Goal: Information Seeking & Learning: Learn about a topic

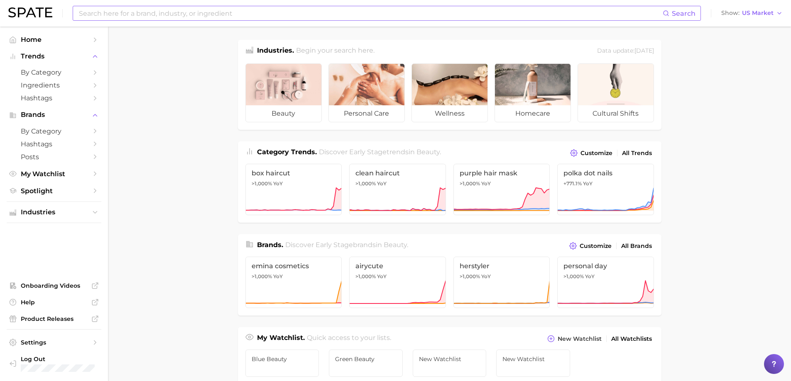
click at [139, 17] on input at bounding box center [370, 13] width 584 height 14
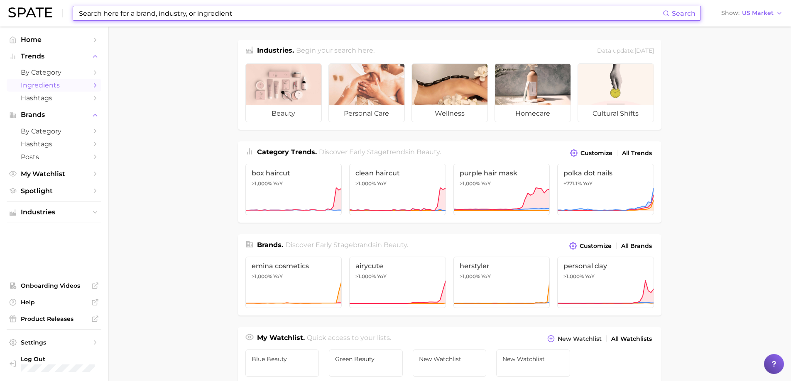
click at [83, 82] on span "Ingredients" at bounding box center [54, 85] width 66 height 8
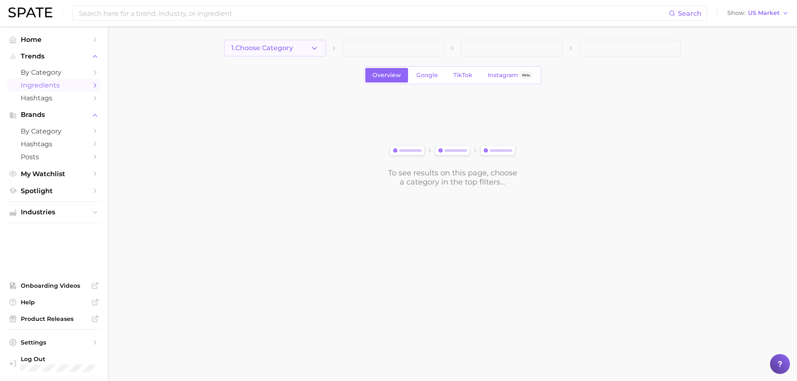
click at [311, 48] on icon "button" at bounding box center [314, 48] width 9 height 9
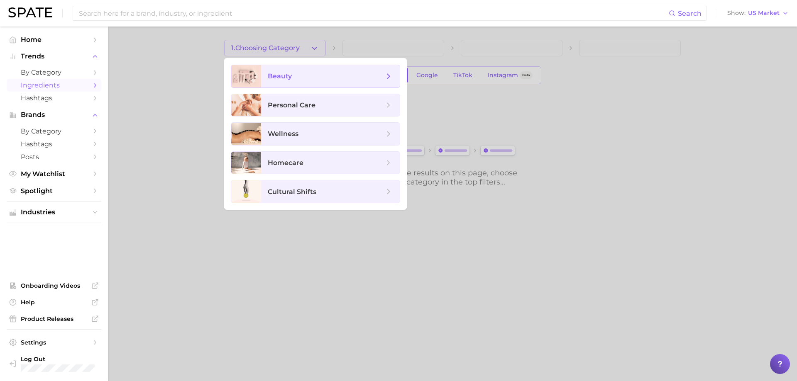
click at [263, 77] on span "beauty" at bounding box center [330, 76] width 139 height 22
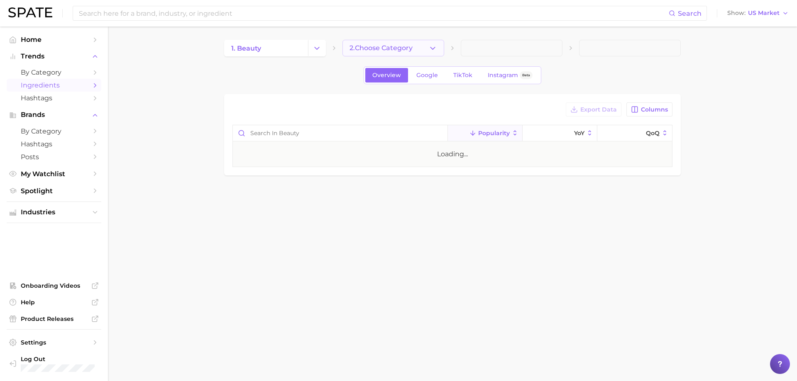
click at [384, 48] on span "2. Choose Category" at bounding box center [380, 47] width 63 height 7
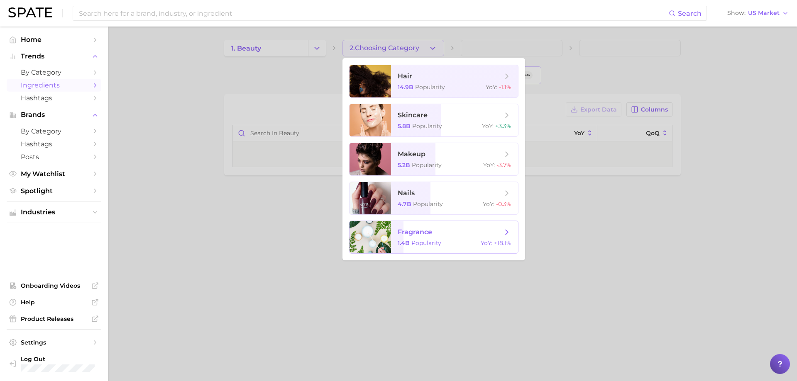
click at [438, 224] on span "fragrance 1.4b Popularity YoY : +18.1%" at bounding box center [454, 237] width 127 height 32
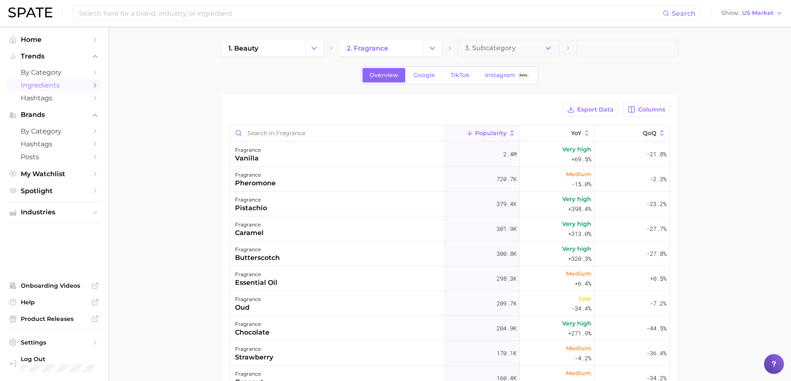
click at [476, 50] on span "3. Subcategory" at bounding box center [490, 47] width 51 height 7
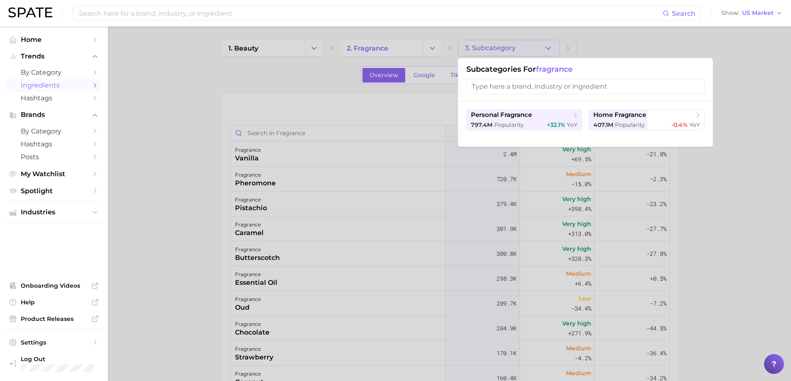
click at [476, 50] on div at bounding box center [395, 190] width 791 height 381
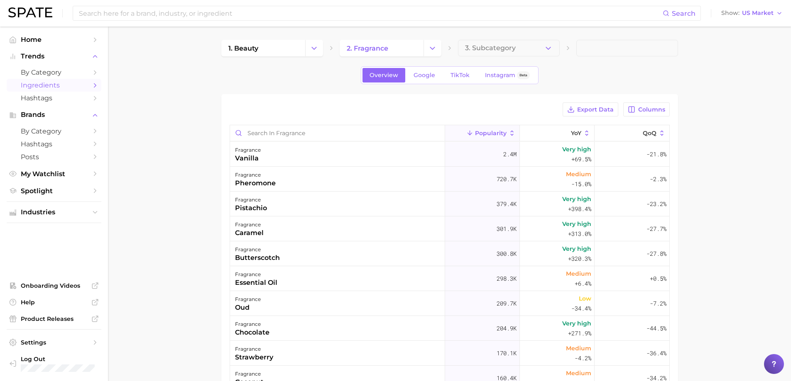
click at [336, 63] on div "1. beauty 2. fragrance 3. Subcategory Overview Google TikTok Instagram Beta Exp…" at bounding box center [449, 277] width 457 height 475
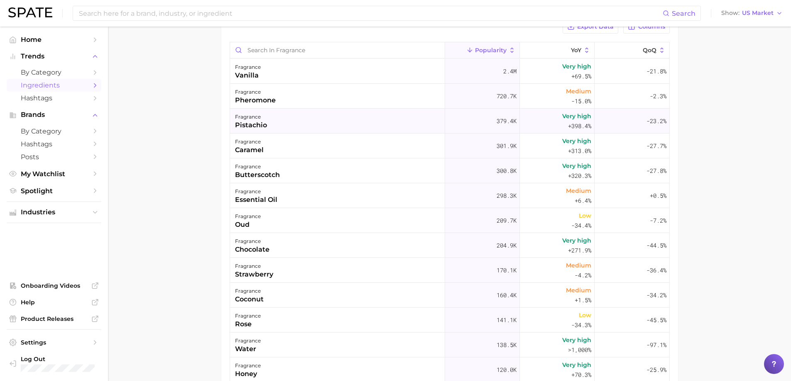
scroll to position [42, 0]
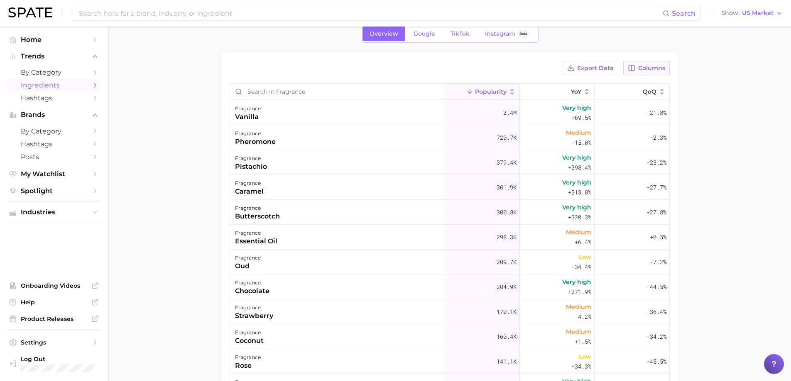
click at [632, 70] on icon "button" at bounding box center [632, 68] width 6 height 6
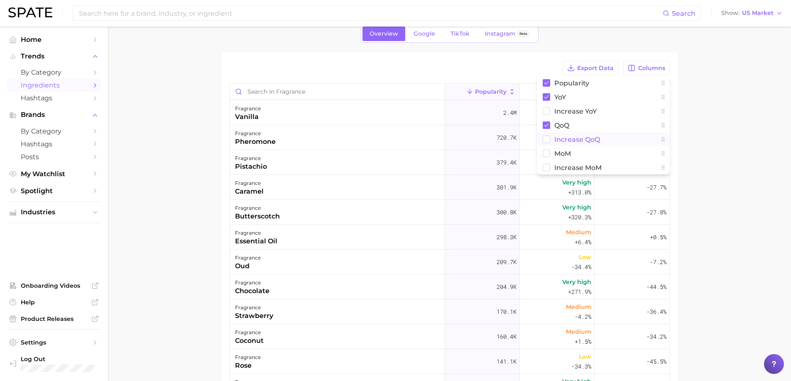
click at [583, 138] on span "Increase QoQ" at bounding box center [577, 139] width 46 height 7
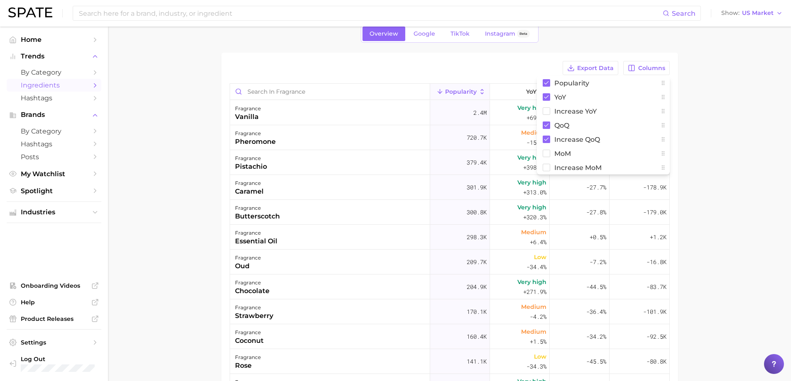
click at [720, 140] on main "1. beauty 2. fragrance 3. Subcategory Overview Google TikTok Instagram Beta Exp…" at bounding box center [449, 250] width 683 height 530
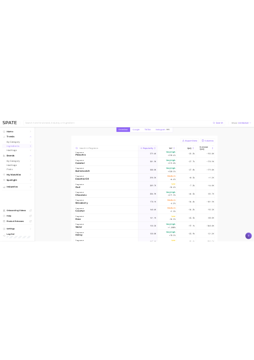
scroll to position [0, 0]
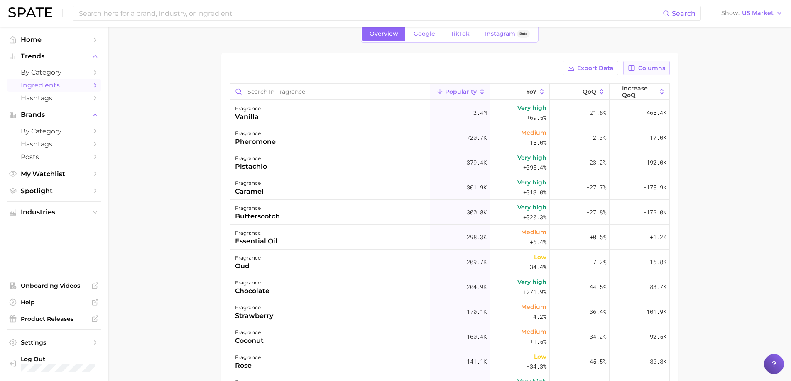
click at [629, 68] on icon "button" at bounding box center [632, 68] width 6 height 6
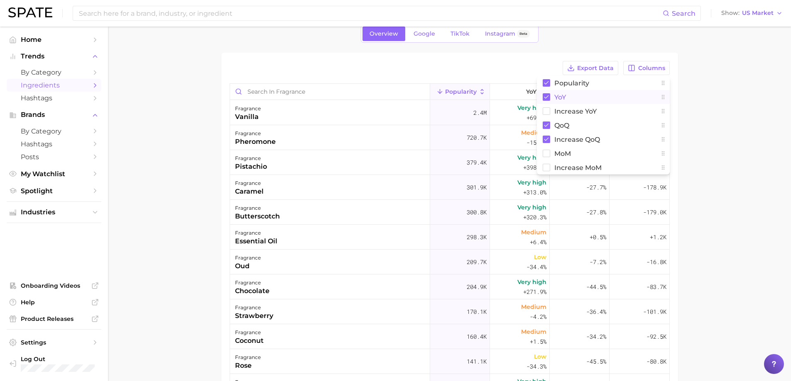
click at [593, 95] on button "YoY" at bounding box center [603, 97] width 133 height 14
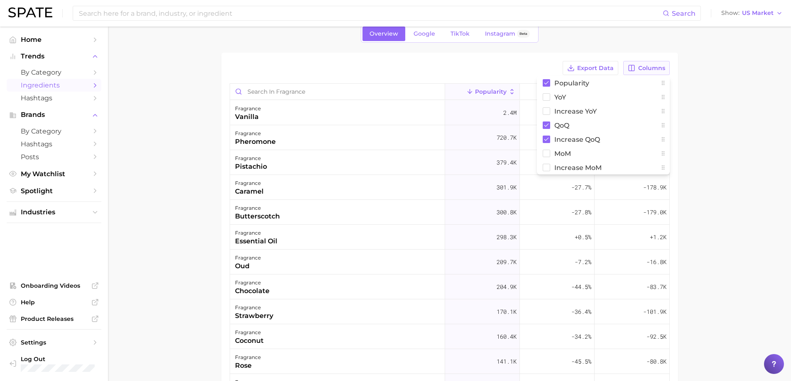
click at [630, 65] on icon "button" at bounding box center [631, 67] width 7 height 7
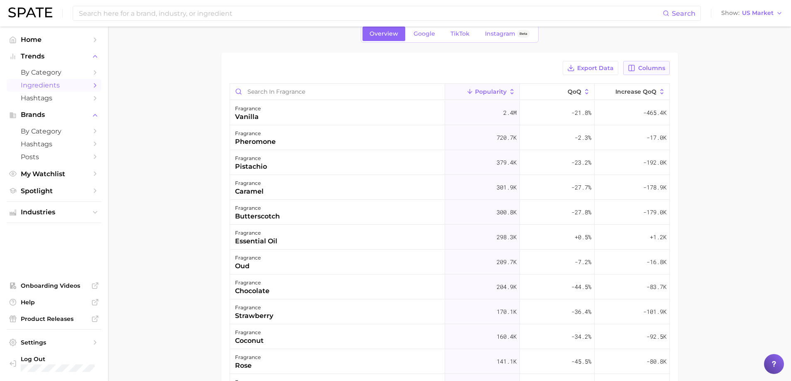
click at [630, 65] on icon "button" at bounding box center [631, 67] width 7 height 7
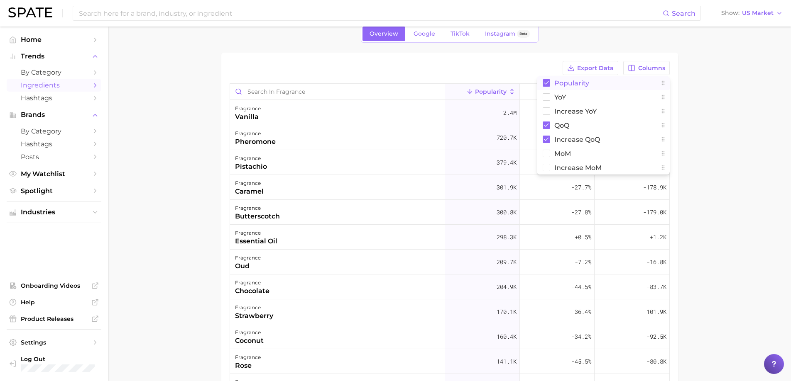
click at [605, 82] on button "Popularity" at bounding box center [603, 83] width 133 height 14
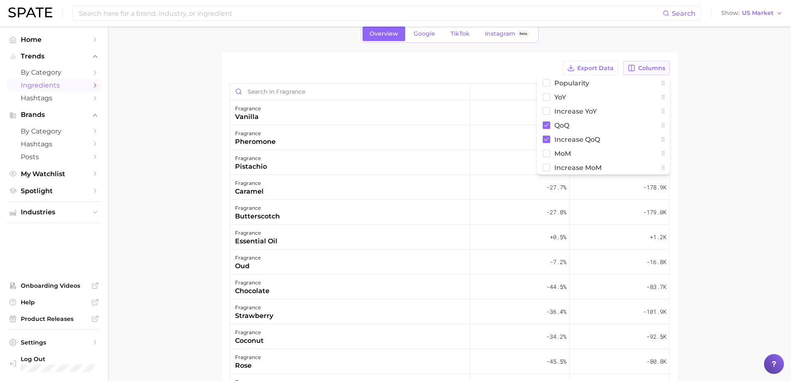
click at [650, 70] on span "Columns" at bounding box center [651, 68] width 27 height 7
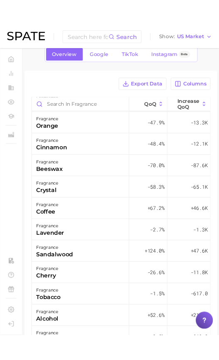
scroll to position [457, 0]
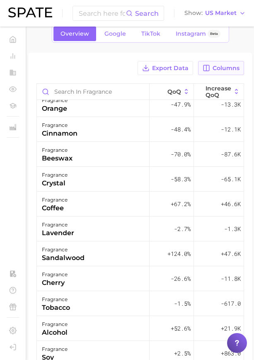
click at [209, 66] on icon "button" at bounding box center [206, 67] width 7 height 7
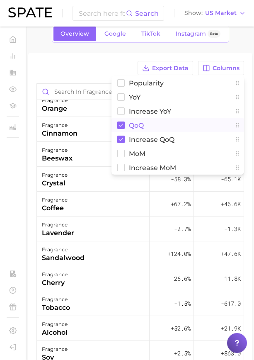
click at [154, 127] on button "QoQ" at bounding box center [178, 125] width 133 height 14
click at [208, 70] on icon "button" at bounding box center [206, 67] width 7 height 7
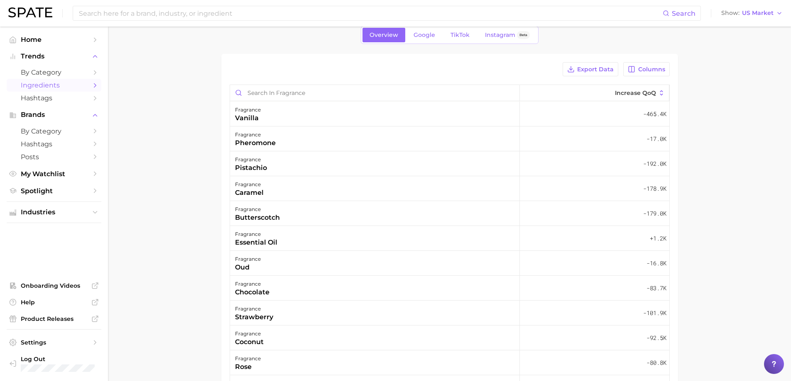
scroll to position [0, 0]
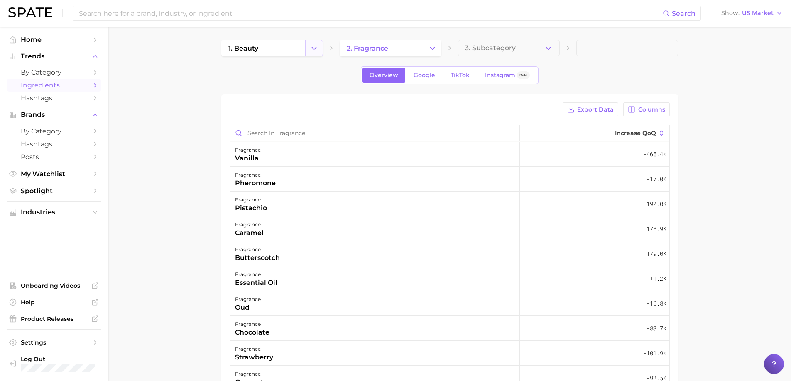
click at [313, 47] on icon "Change Category" at bounding box center [314, 48] width 9 height 9
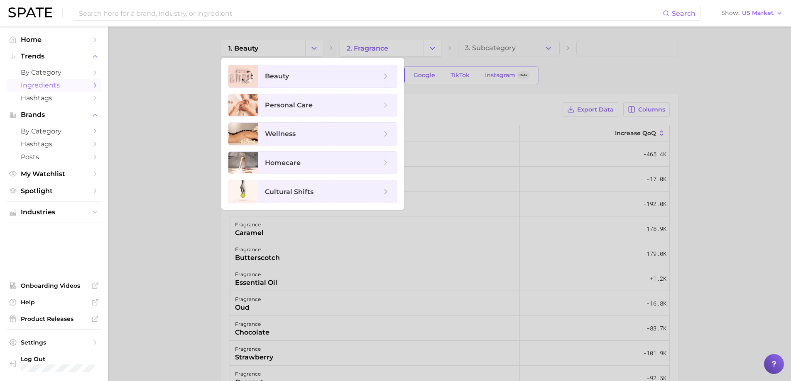
click at [666, 71] on div at bounding box center [395, 190] width 791 height 381
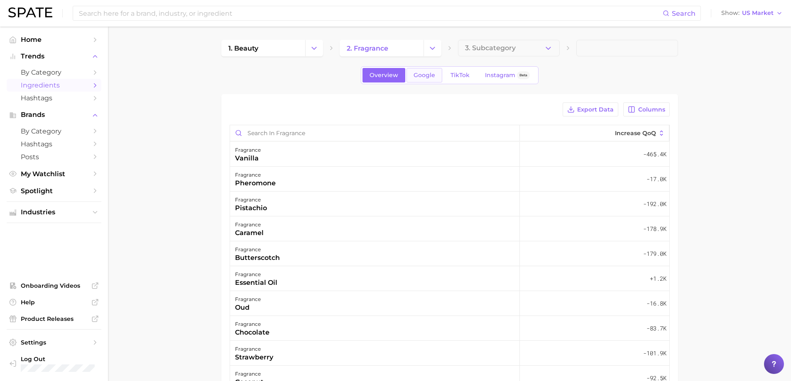
click at [421, 82] on link "Google" at bounding box center [424, 75] width 36 height 15
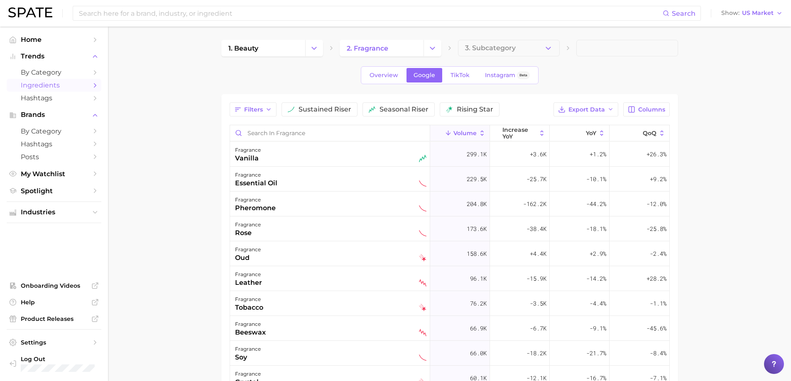
click at [317, 45] on icon "Change Category" at bounding box center [314, 48] width 9 height 9
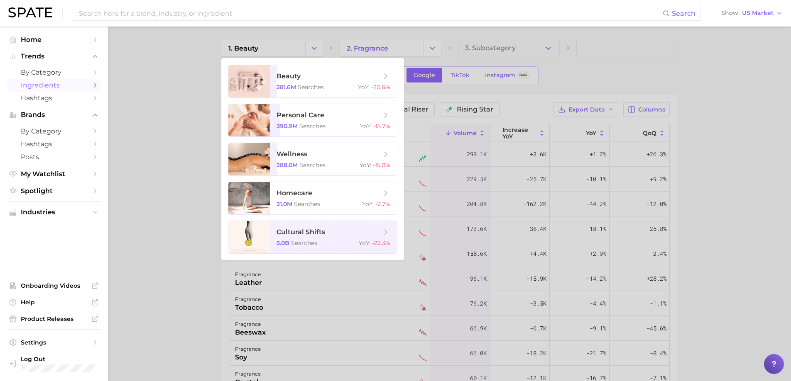
click at [315, 45] on div at bounding box center [395, 190] width 791 height 381
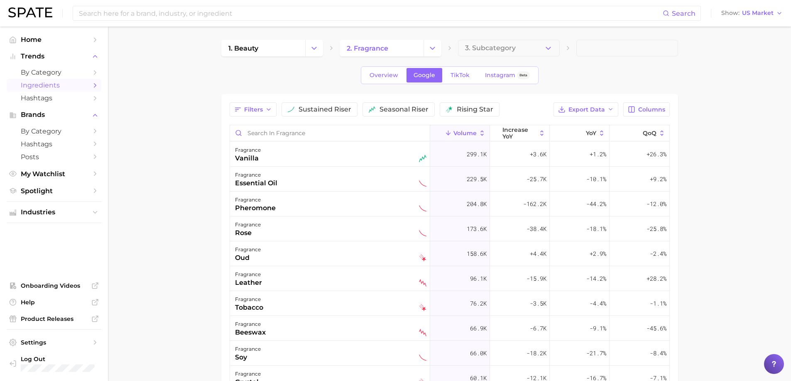
click at [266, 58] on div "1. beauty 2. fragrance 3. Subcategory Overview Google TikTok Instagram Beta Fil…" at bounding box center [449, 277] width 457 height 475
click at [265, 51] on link "1. beauty" at bounding box center [263, 48] width 84 height 17
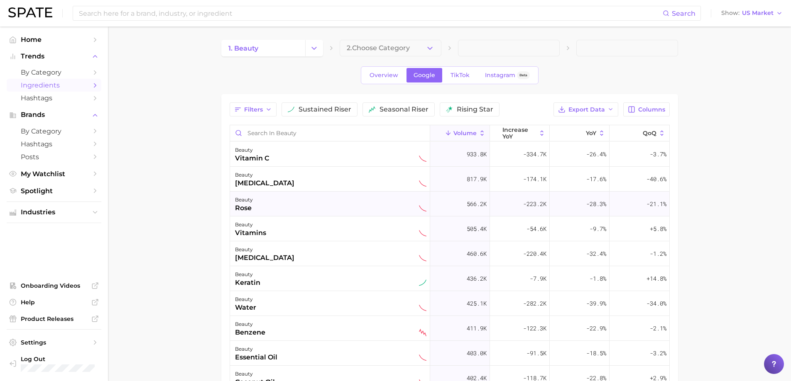
click at [272, 204] on div "beauty rose" at bounding box center [330, 204] width 191 height 18
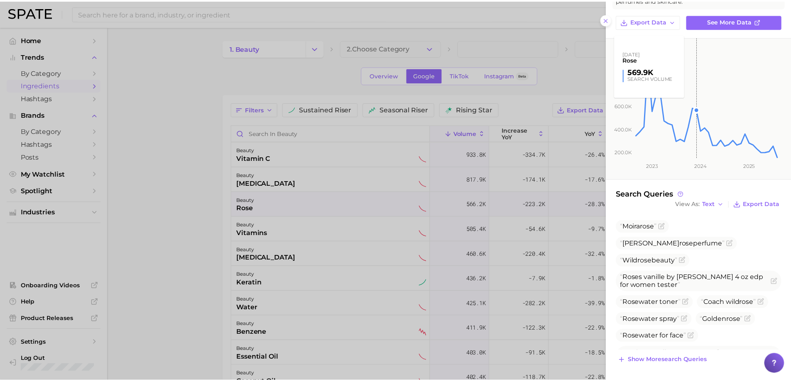
scroll to position [68, 0]
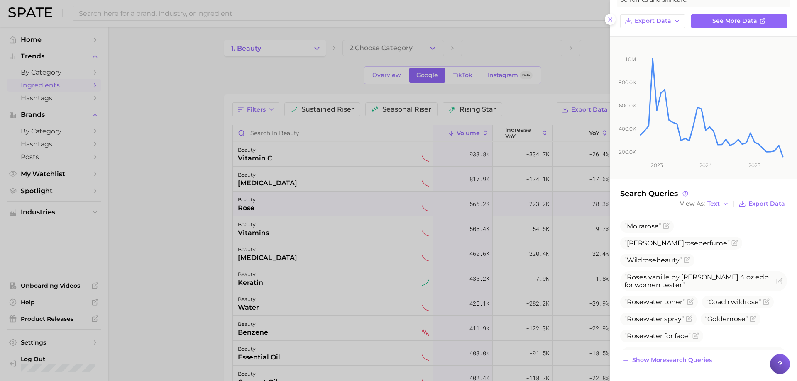
click at [401, 258] on div at bounding box center [398, 190] width 797 height 381
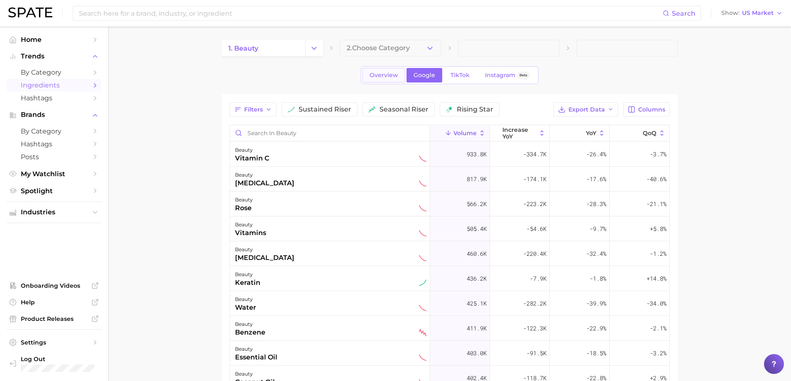
click at [390, 72] on span "Overview" at bounding box center [383, 75] width 29 height 7
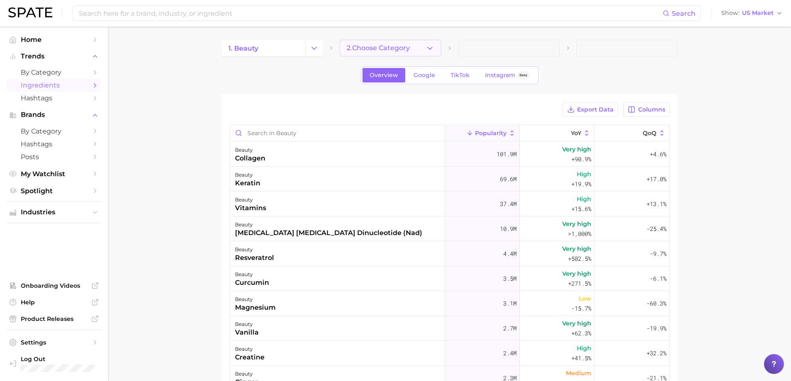
click at [386, 51] on span "2. Choose Category" at bounding box center [378, 47] width 63 height 7
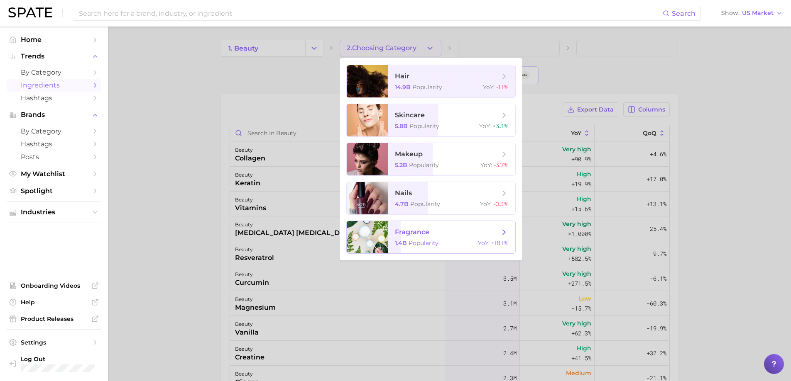
click at [394, 235] on span "fragrance 1.4b Popularity YoY : +18.1%" at bounding box center [451, 237] width 127 height 32
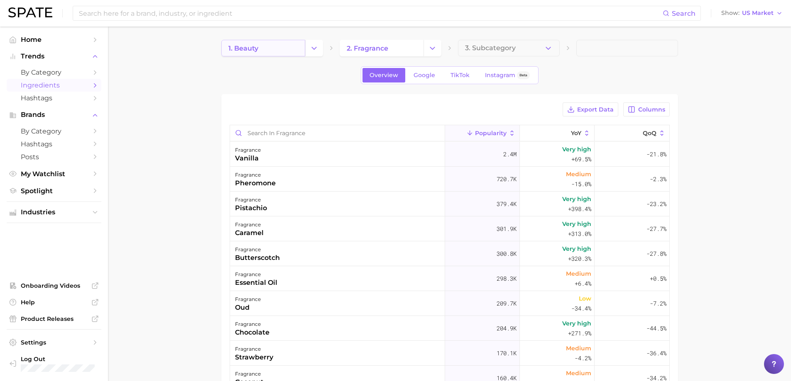
click at [266, 48] on link "1. beauty" at bounding box center [263, 48] width 84 height 17
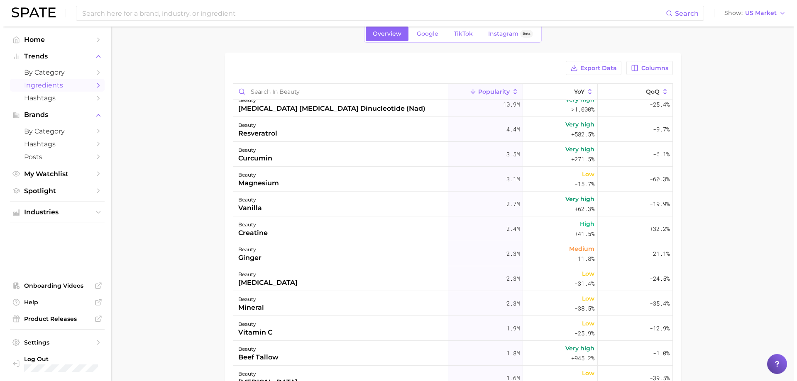
scroll to position [125, 0]
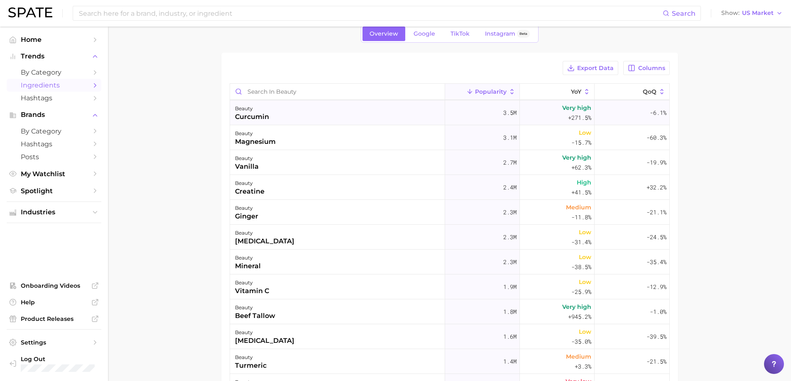
click at [319, 115] on div "beauty curcumin" at bounding box center [337, 112] width 215 height 25
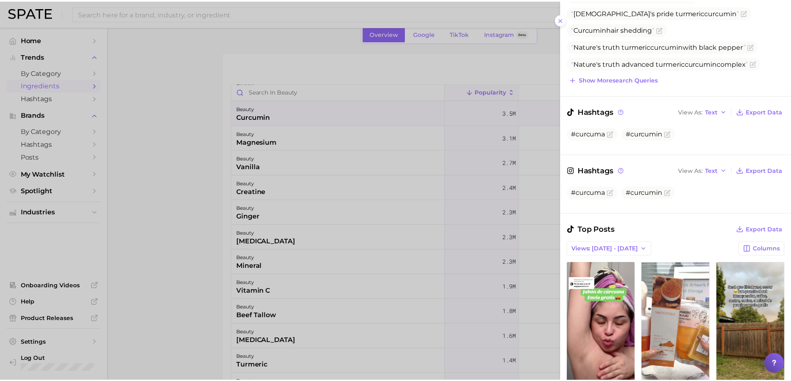
scroll to position [0, 0]
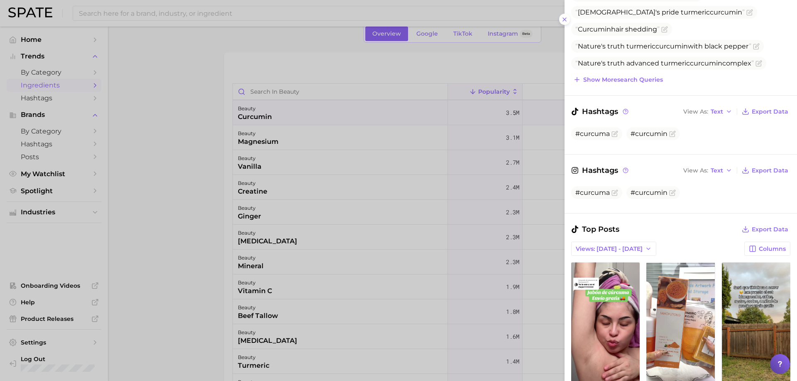
click at [336, 259] on div at bounding box center [398, 190] width 797 height 381
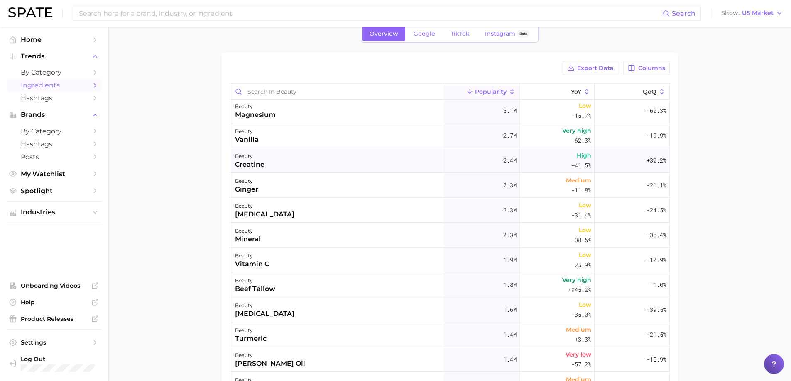
scroll to position [166, 0]
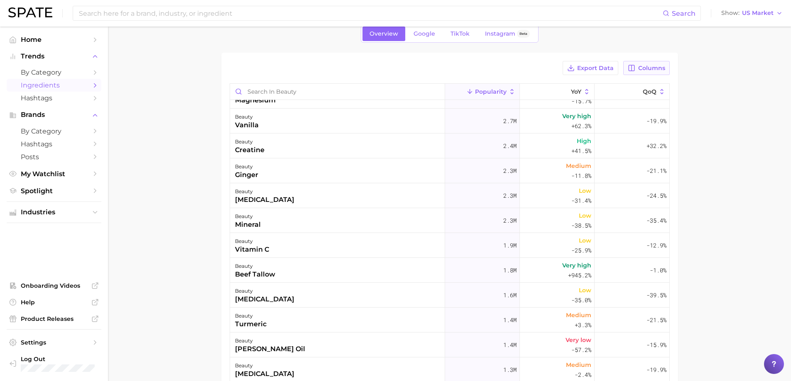
click at [635, 61] on button "Columns" at bounding box center [646, 68] width 46 height 14
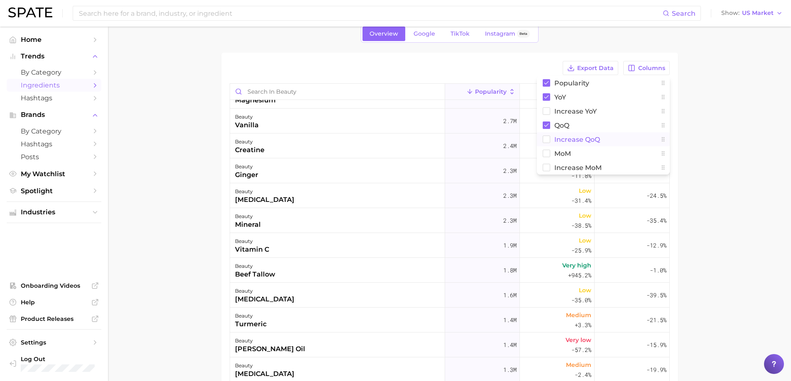
click at [576, 138] on span "Increase QoQ" at bounding box center [577, 139] width 46 height 7
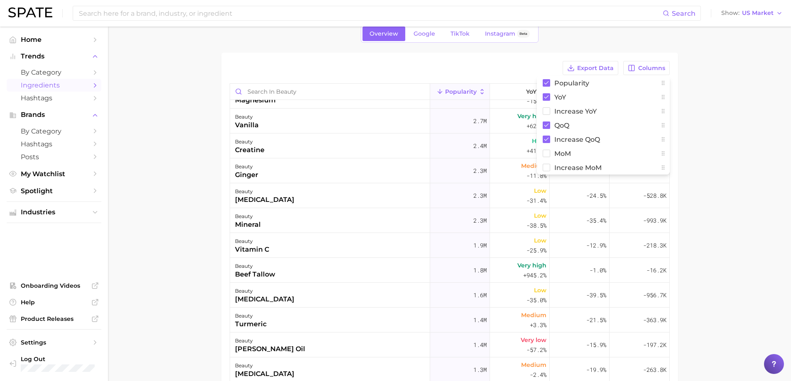
click at [703, 129] on main "1. beauty 2. Choose Category Overview Google TikTok Instagram Beta Export Data …" at bounding box center [449, 250] width 683 height 530
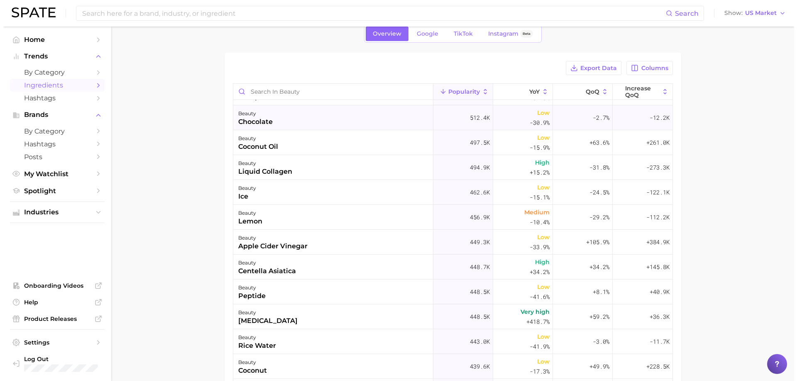
scroll to position [1245, 0]
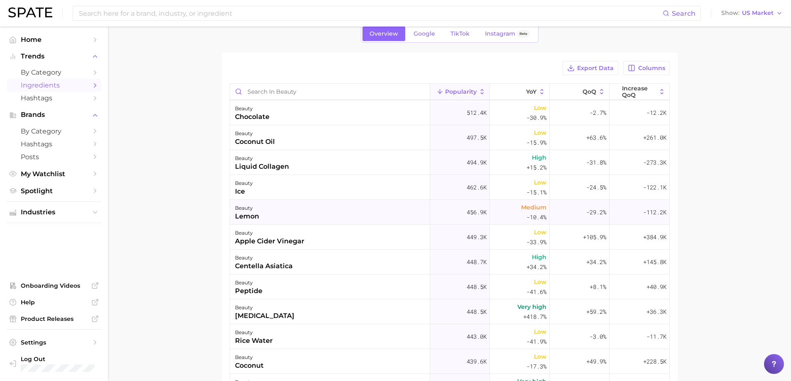
click at [357, 211] on div "beauty lemon" at bounding box center [330, 212] width 200 height 25
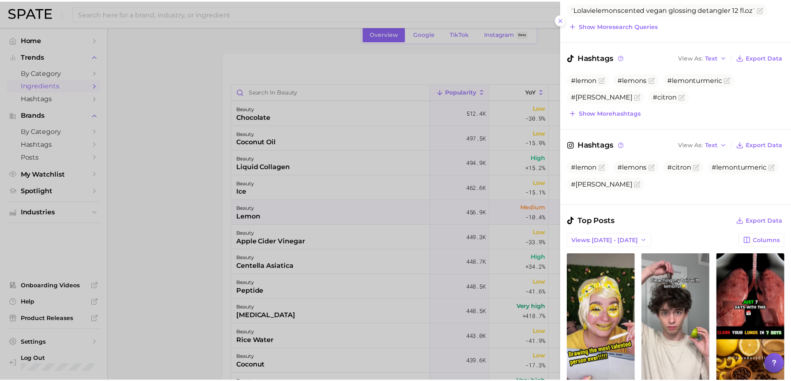
scroll to position [208, 0]
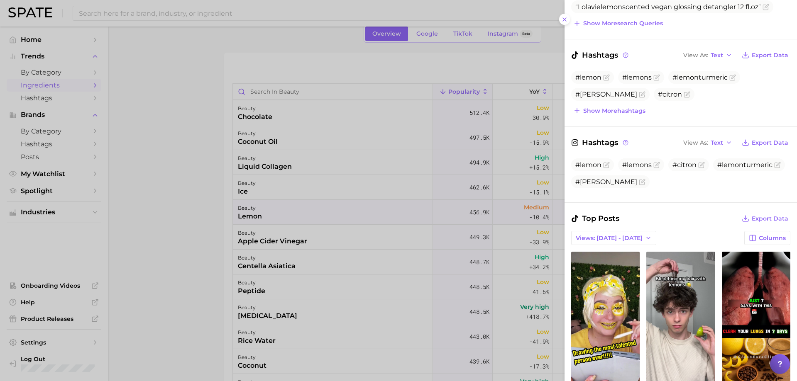
click at [528, 229] on div at bounding box center [398, 190] width 797 height 381
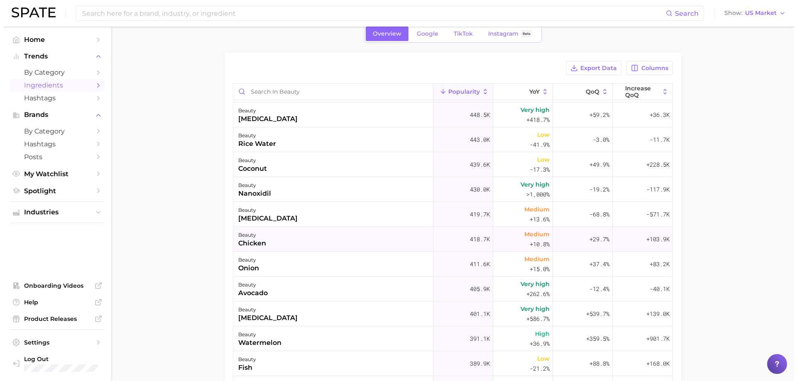
scroll to position [1453, 0]
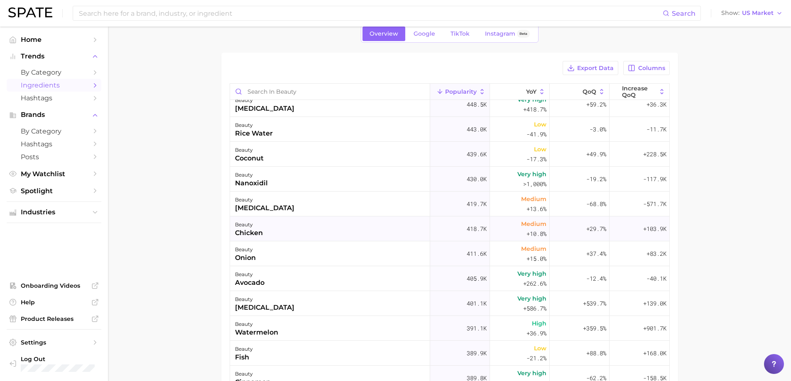
click at [316, 237] on div "beauty chicken" at bounding box center [330, 229] width 200 height 25
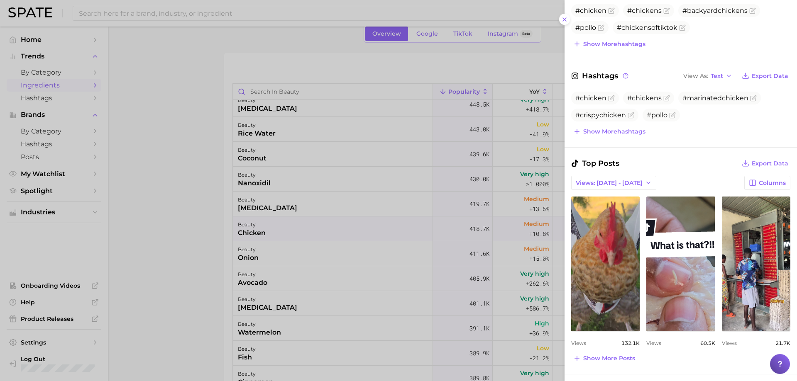
scroll to position [332, 0]
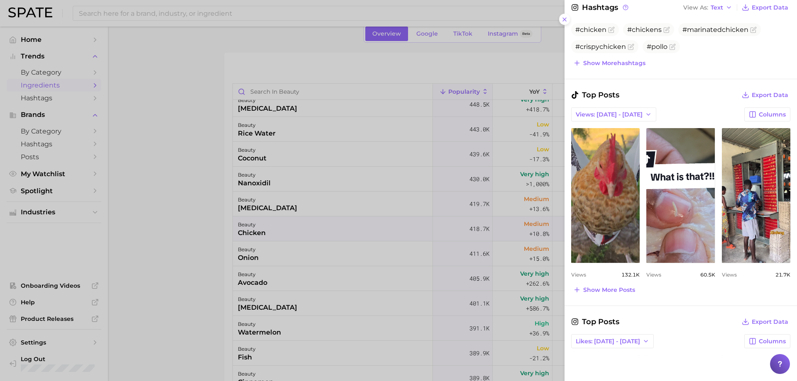
click at [431, 226] on div at bounding box center [398, 190] width 797 height 381
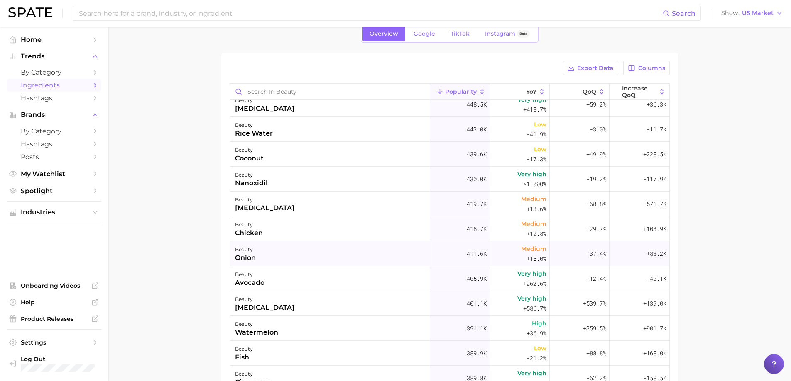
click at [327, 247] on div "beauty onion" at bounding box center [330, 254] width 200 height 25
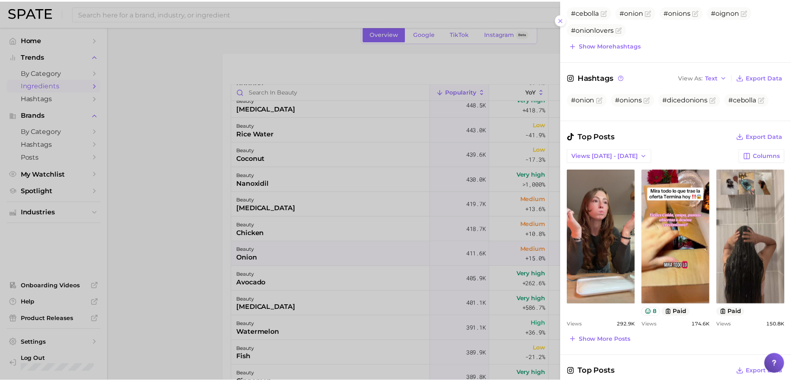
scroll to position [291, 0]
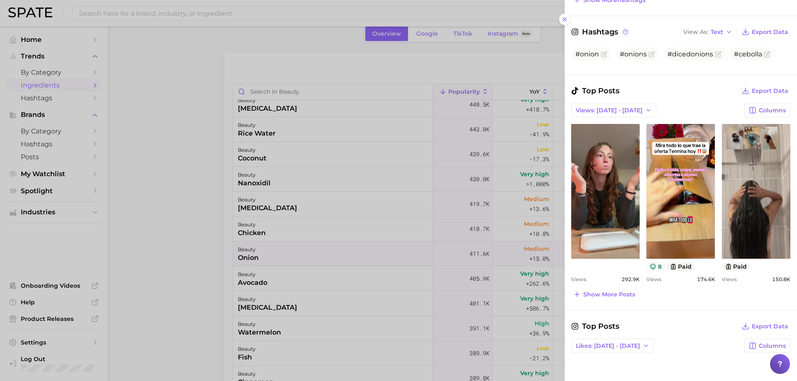
click at [429, 244] on div at bounding box center [398, 190] width 797 height 381
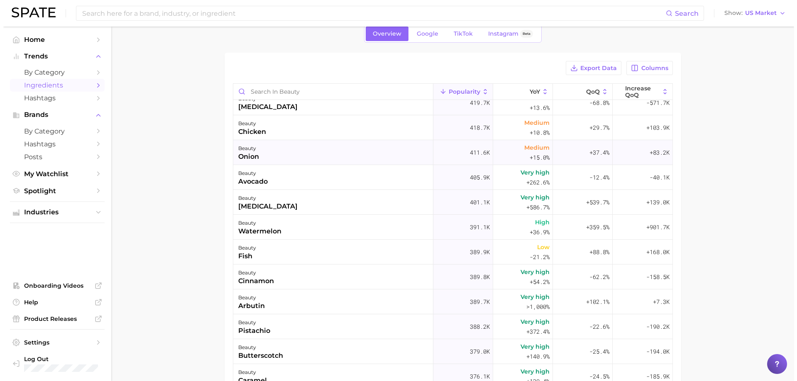
scroll to position [1577, 0]
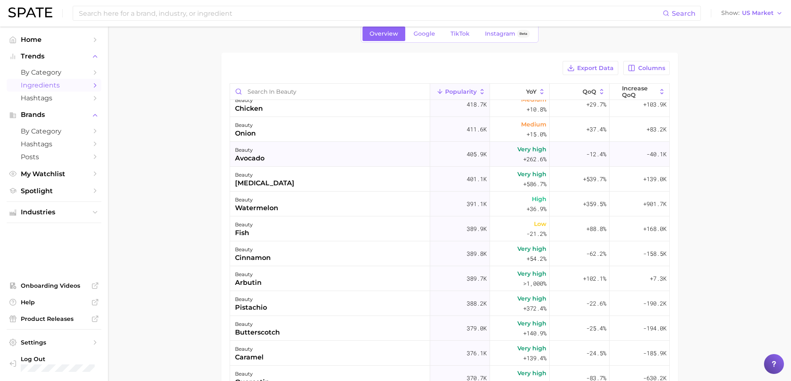
click at [290, 149] on div "beauty avocado" at bounding box center [330, 154] width 200 height 25
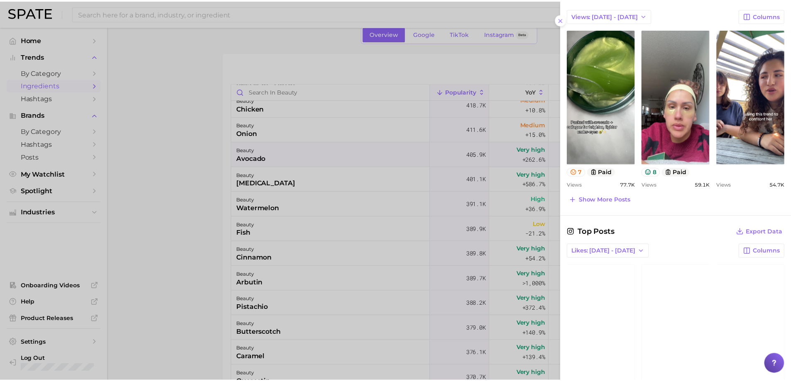
scroll to position [464, 0]
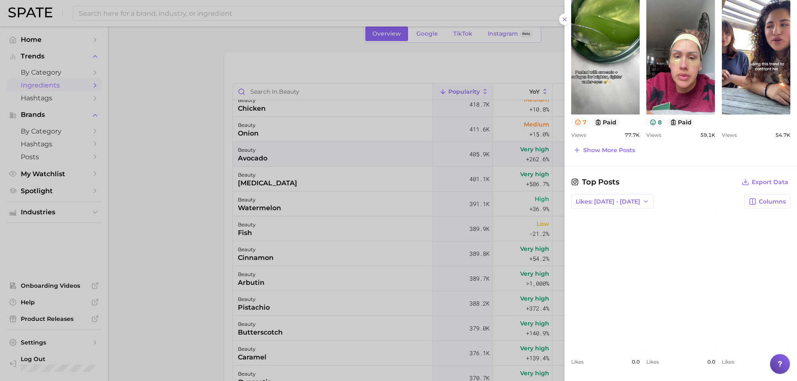
click at [369, 190] on div at bounding box center [398, 190] width 797 height 381
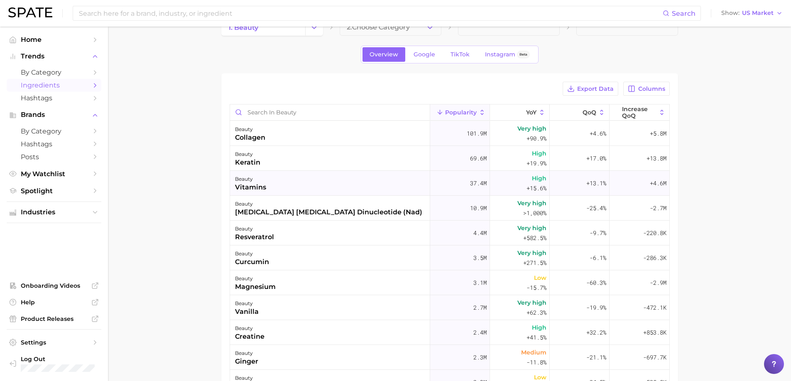
scroll to position [0, 0]
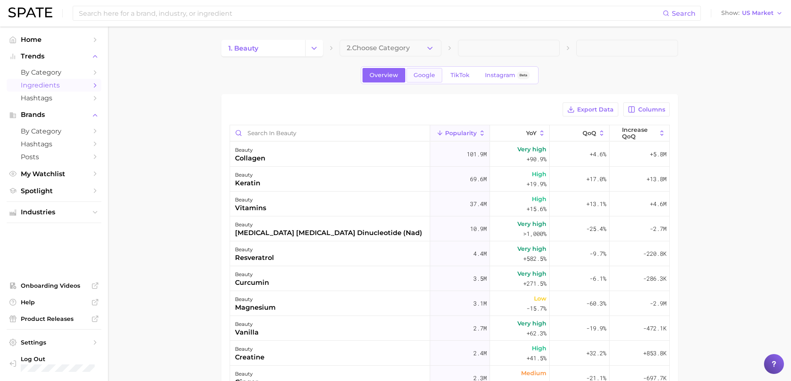
click at [427, 78] on span "Google" at bounding box center [424, 75] width 22 height 7
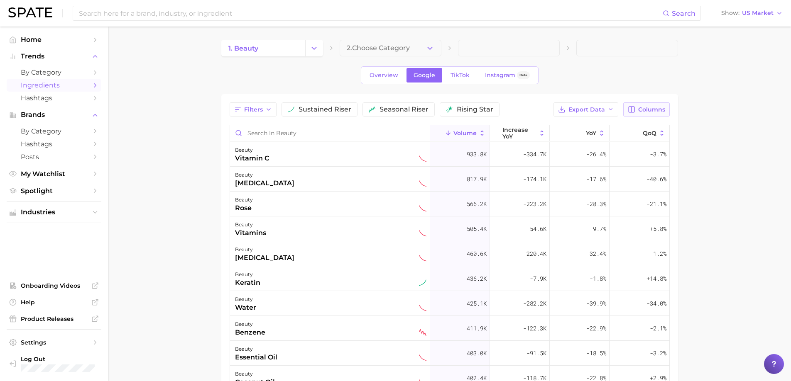
click at [633, 110] on icon "button" at bounding box center [631, 109] width 7 height 7
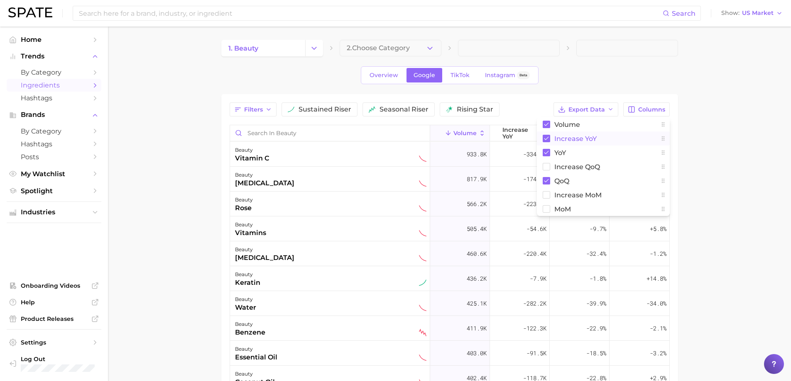
click at [584, 142] on span "increase YoY" at bounding box center [575, 138] width 42 height 7
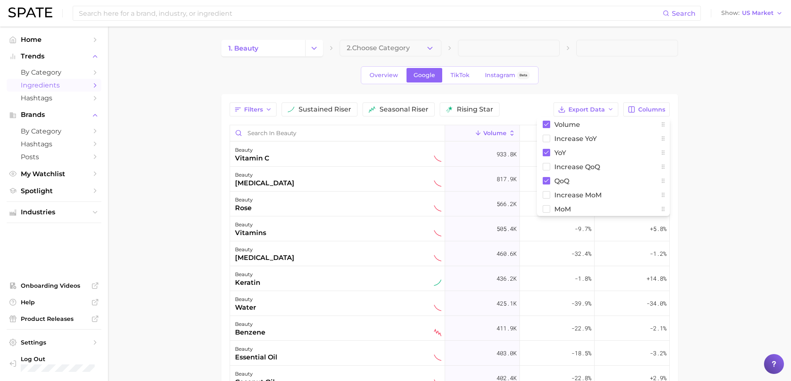
click at [719, 149] on main "1. beauty 2. Choose Category Overview Google TikTok Instagram Beta Filters sust…" at bounding box center [449, 292] width 683 height 530
click at [643, 111] on span "Columns" at bounding box center [651, 109] width 27 height 7
click at [583, 162] on button "increase QoQ" at bounding box center [603, 167] width 133 height 14
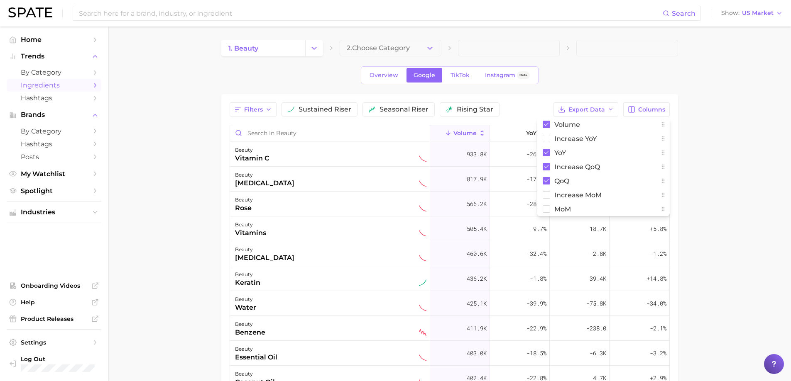
click at [749, 176] on main "1. beauty 2. Choose Category Overview Google TikTok Instagram Beta Filters sust…" at bounding box center [449, 292] width 683 height 530
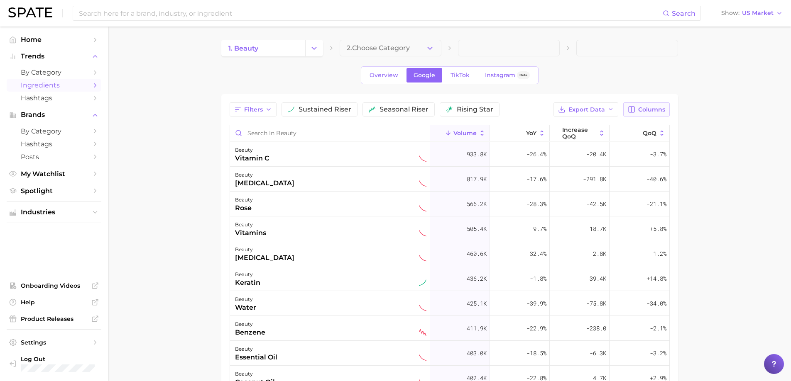
click at [647, 109] on span "Columns" at bounding box center [651, 109] width 27 height 7
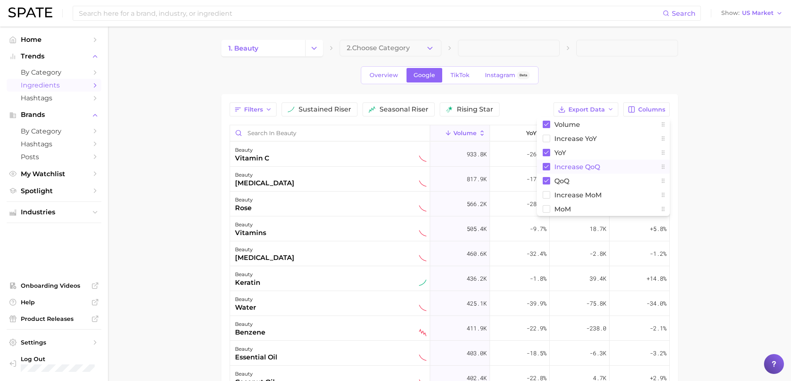
click at [569, 161] on button "increase QoQ" at bounding box center [603, 167] width 133 height 14
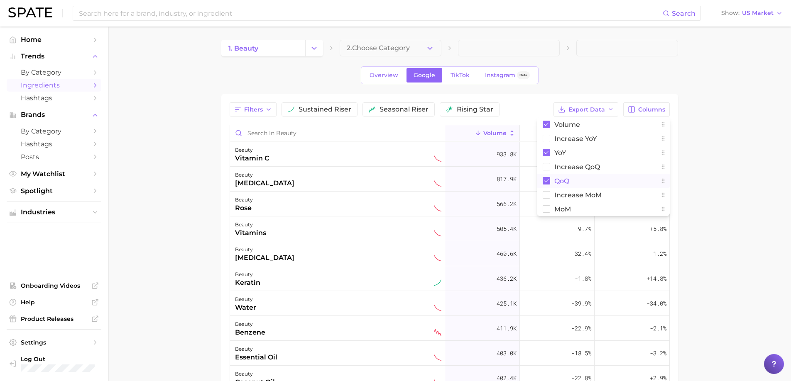
click at [559, 180] on span "QoQ" at bounding box center [561, 181] width 15 height 7
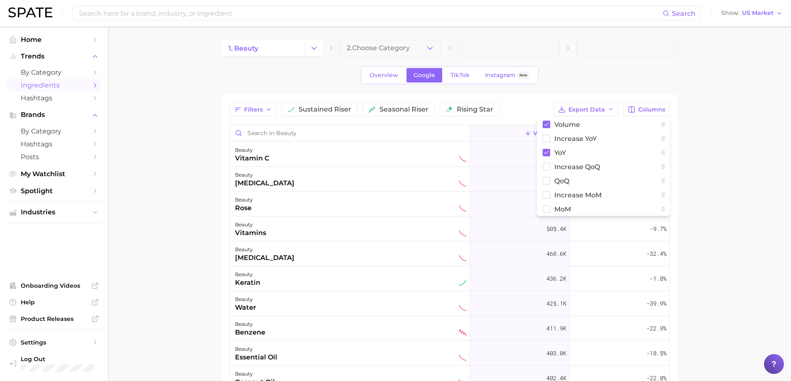
click at [711, 205] on main "1. beauty 2. Choose Category Overview Google TikTok Instagram Beta Filters sust…" at bounding box center [449, 292] width 683 height 530
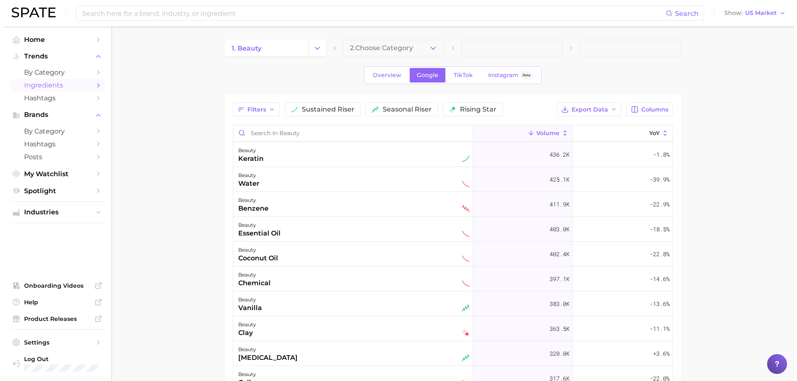
scroll to position [125, 0]
click at [345, 178] on div "beauty water" at bounding box center [350, 179] width 231 height 18
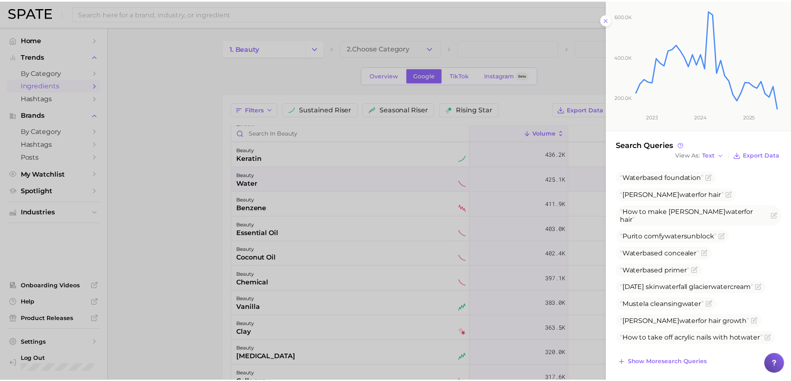
scroll to position [118, 0]
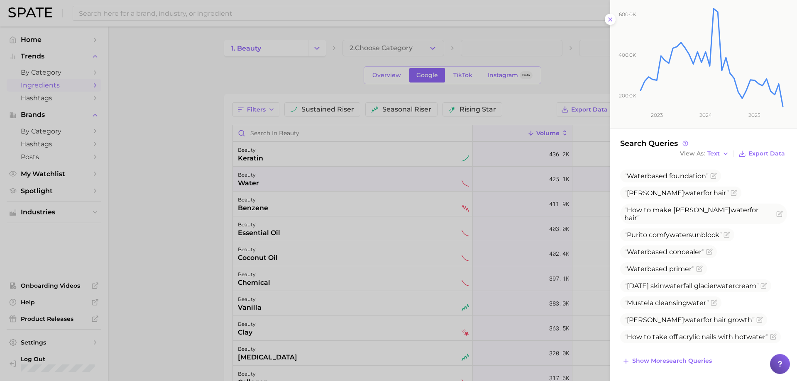
click at [417, 209] on div at bounding box center [398, 190] width 797 height 381
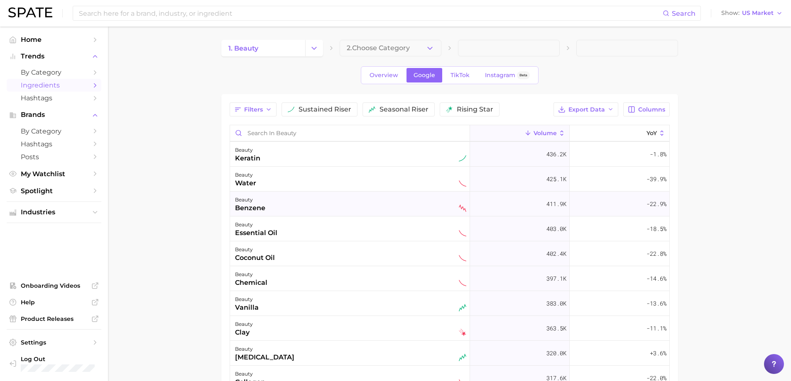
click at [386, 202] on div "beauty benzene" at bounding box center [350, 204] width 231 height 18
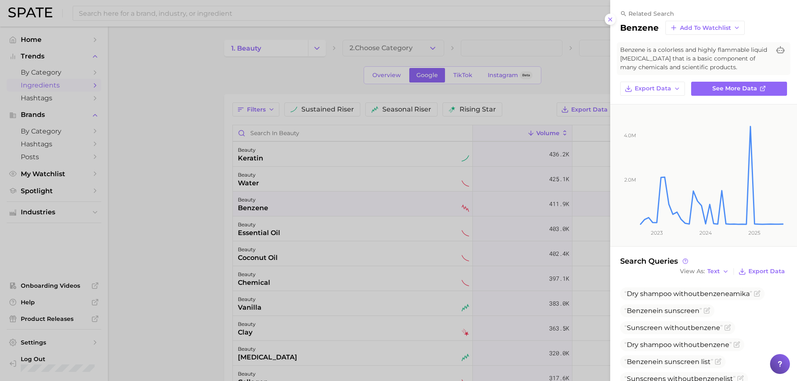
click at [386, 201] on div at bounding box center [398, 190] width 797 height 381
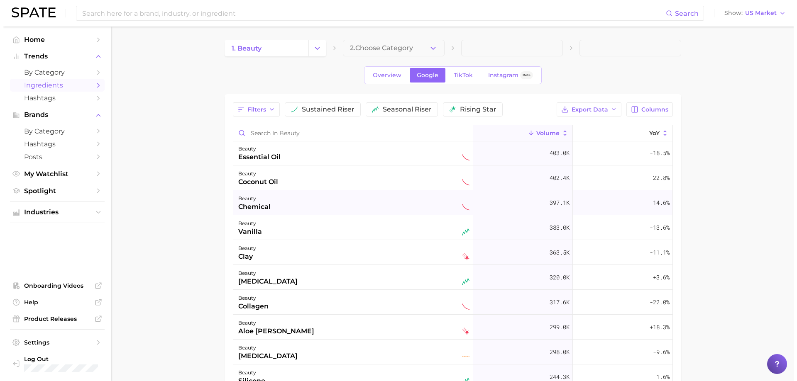
scroll to position [208, 0]
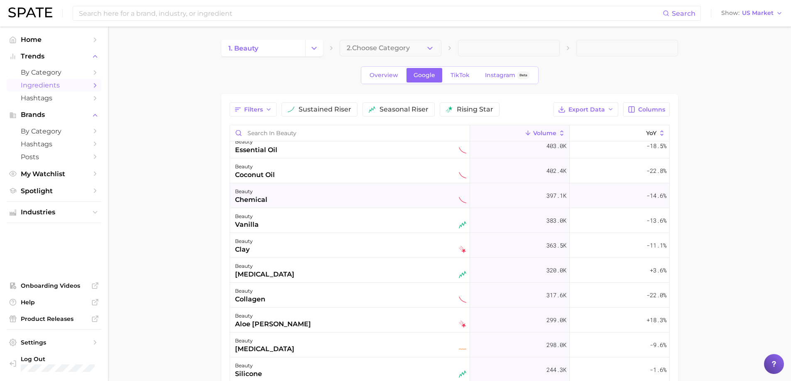
click at [330, 184] on div "beauty chemical" at bounding box center [350, 195] width 240 height 25
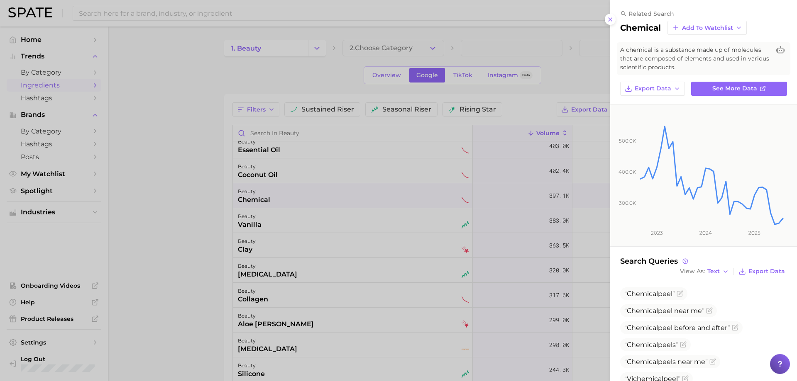
click at [324, 174] on div at bounding box center [398, 190] width 797 height 381
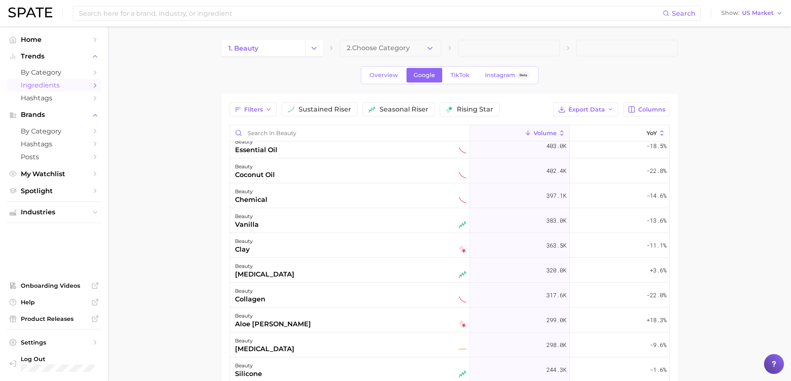
click at [324, 174] on div "beauty coconut oil" at bounding box center [350, 171] width 231 height 18
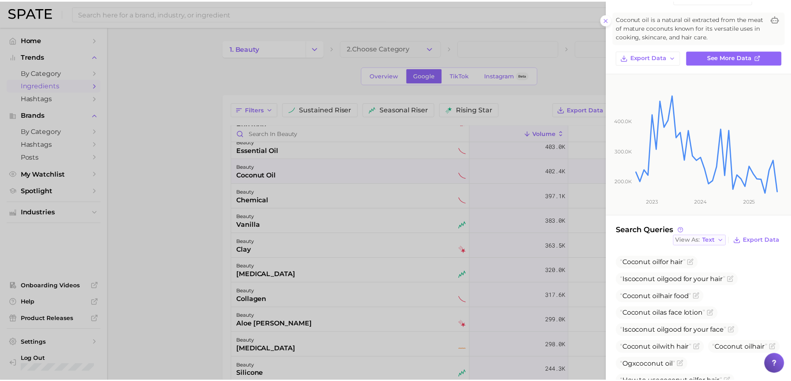
scroll to position [86, 0]
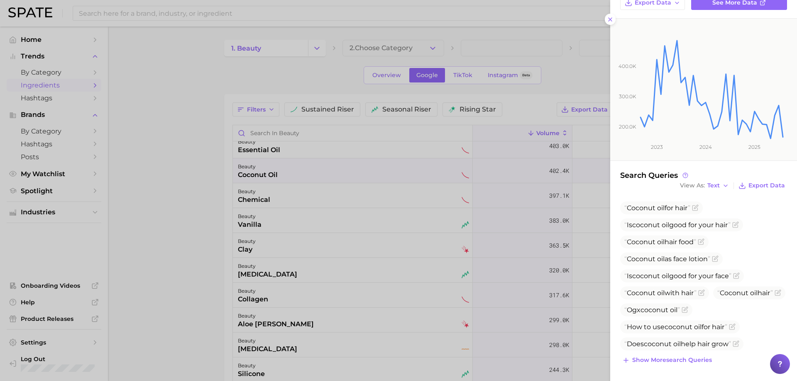
click at [349, 227] on div at bounding box center [398, 190] width 797 height 381
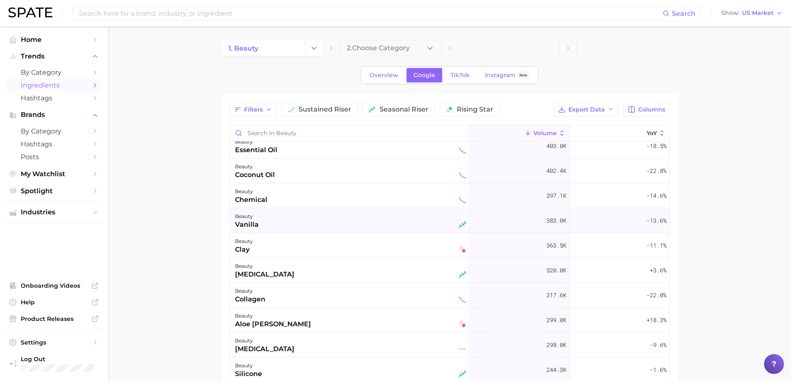
click at [305, 214] on div "beauty vanilla" at bounding box center [350, 221] width 231 height 18
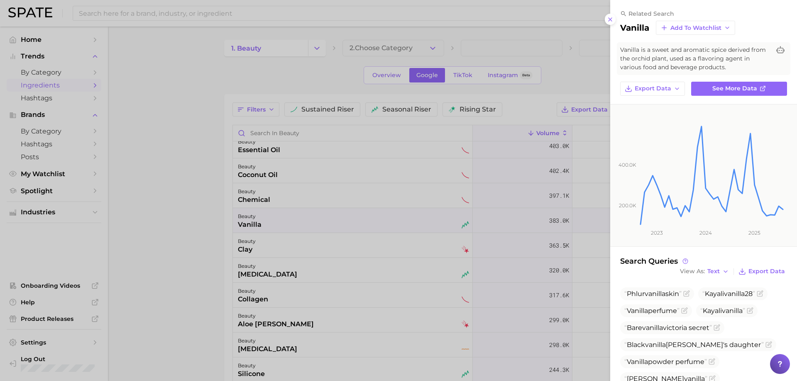
click at [305, 214] on div at bounding box center [398, 190] width 797 height 381
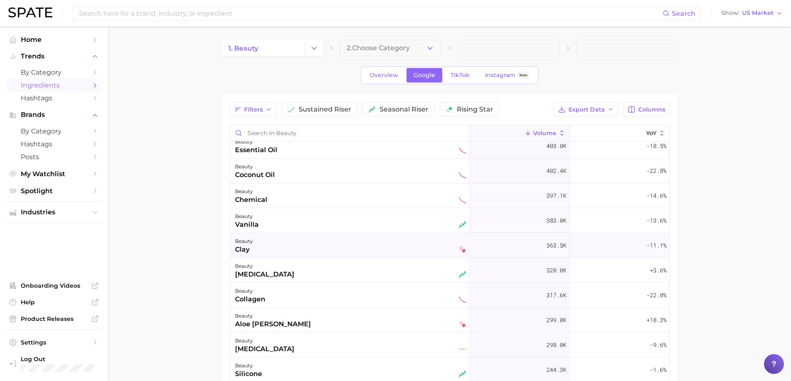
click at [290, 243] on div "beauty clay" at bounding box center [350, 246] width 231 height 18
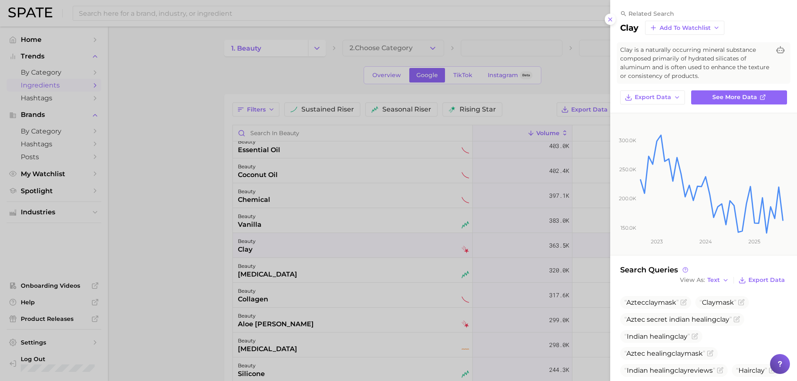
click at [290, 243] on div at bounding box center [398, 190] width 797 height 381
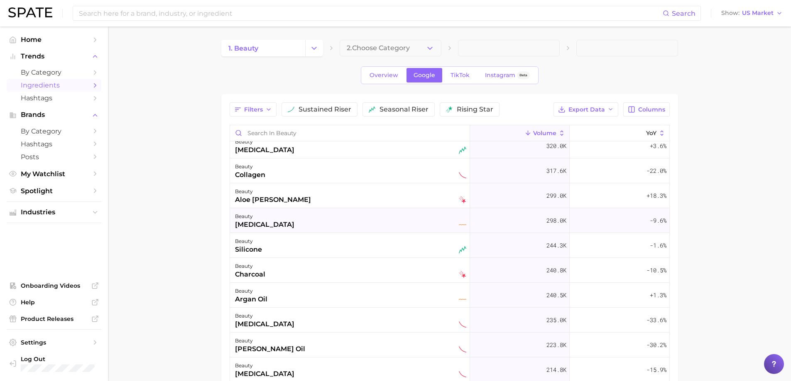
scroll to position [374, 0]
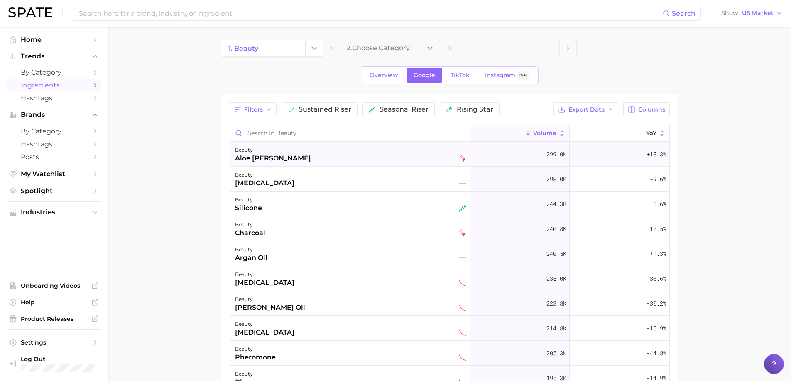
click at [277, 161] on div "beauty aloe [PERSON_NAME]" at bounding box center [350, 154] width 231 height 18
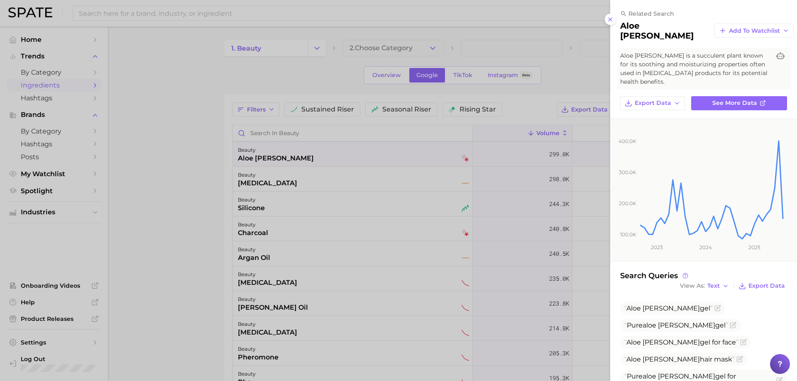
click at [277, 161] on div at bounding box center [398, 190] width 797 height 381
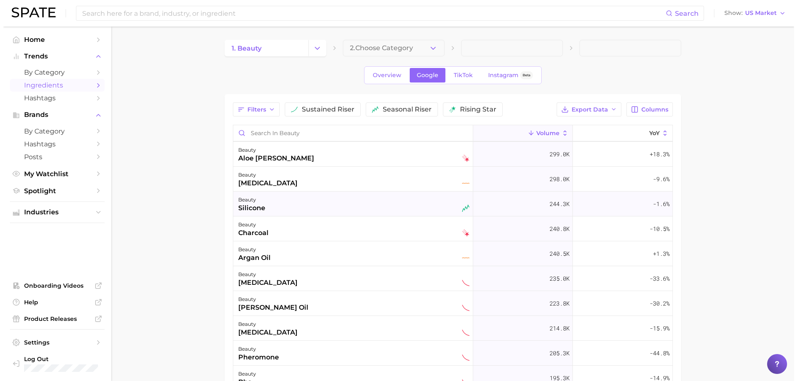
scroll to position [415, 0]
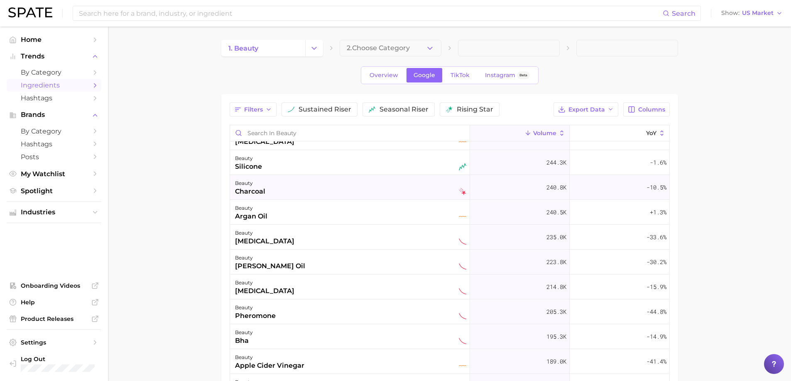
click at [288, 195] on div "beauty charcoal" at bounding box center [350, 187] width 231 height 18
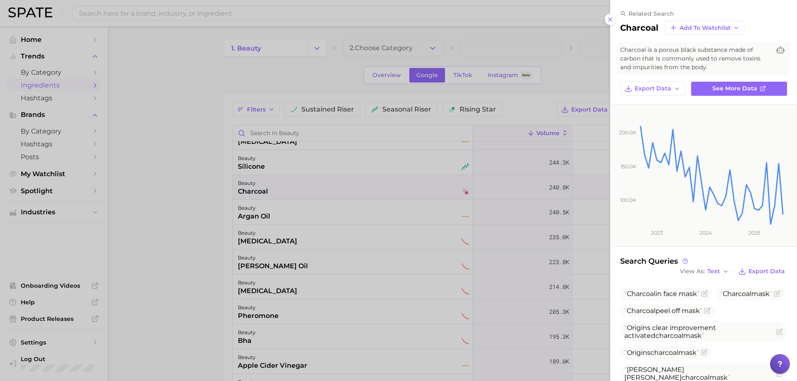
click at [288, 195] on div at bounding box center [398, 190] width 797 height 381
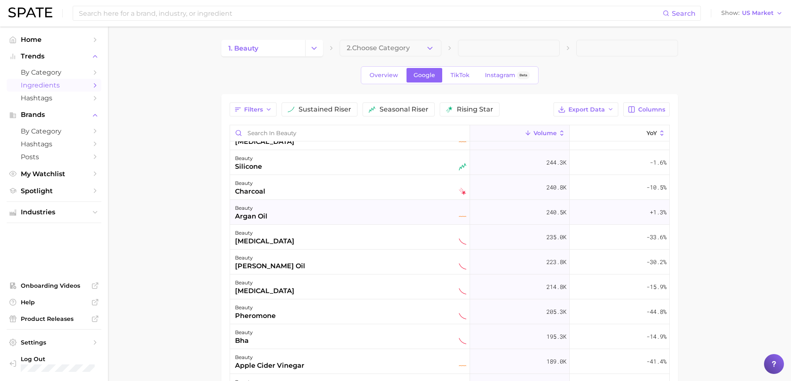
click at [287, 206] on div "beauty argan oil" at bounding box center [350, 212] width 231 height 18
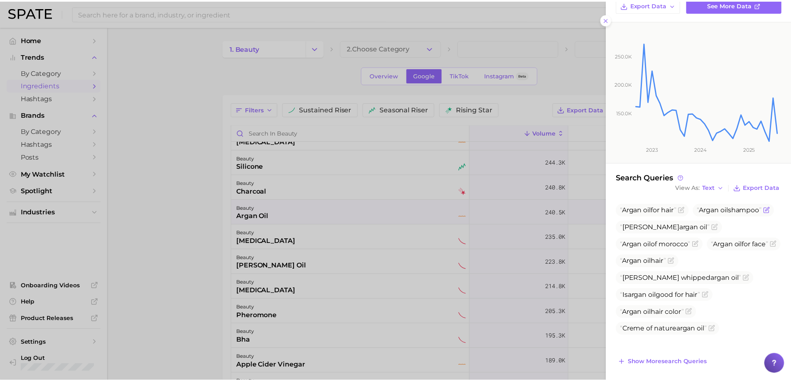
scroll to position [86, 0]
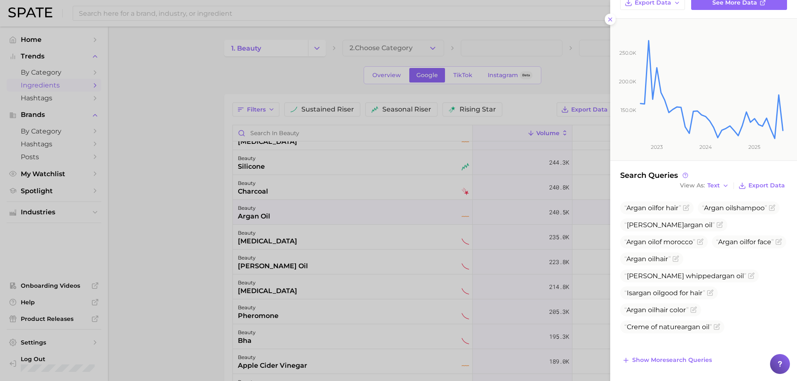
click at [381, 201] on div at bounding box center [398, 190] width 797 height 381
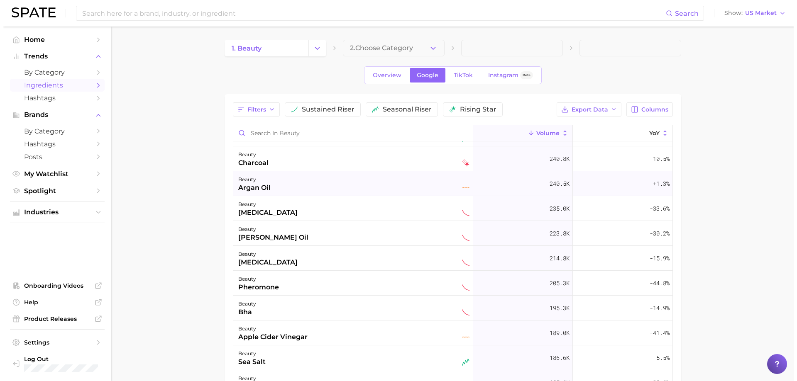
scroll to position [457, 0]
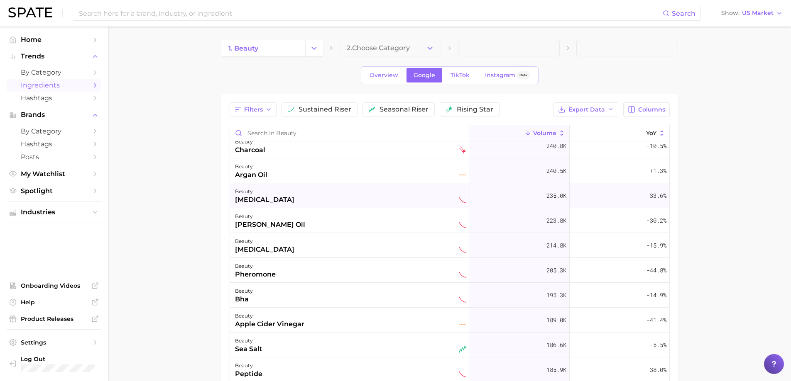
click at [372, 184] on div "beauty [MEDICAL_DATA]" at bounding box center [350, 195] width 240 height 25
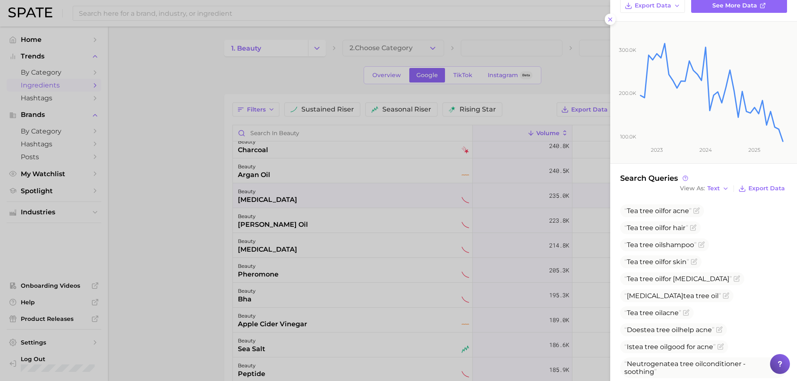
scroll to position [111, 0]
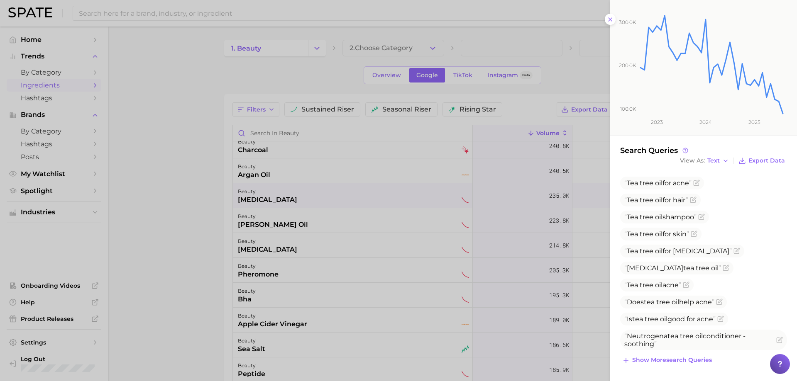
click at [485, 253] on div at bounding box center [398, 190] width 797 height 381
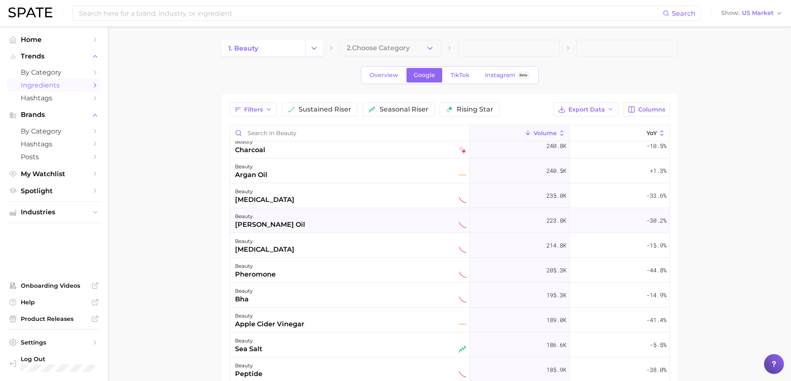
click at [300, 219] on div "beauty [PERSON_NAME] oil" at bounding box center [350, 221] width 231 height 18
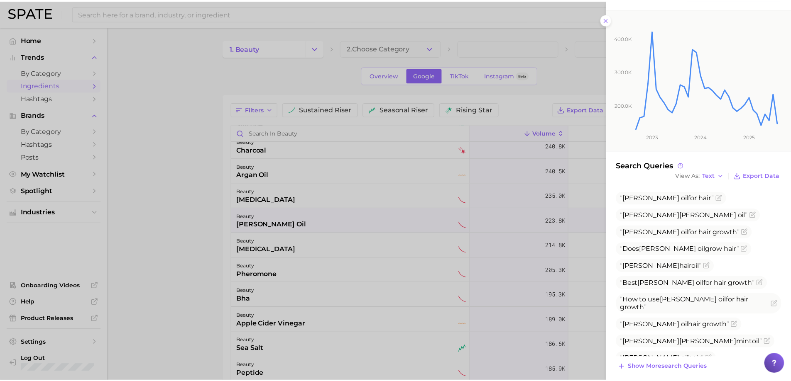
scroll to position [103, 0]
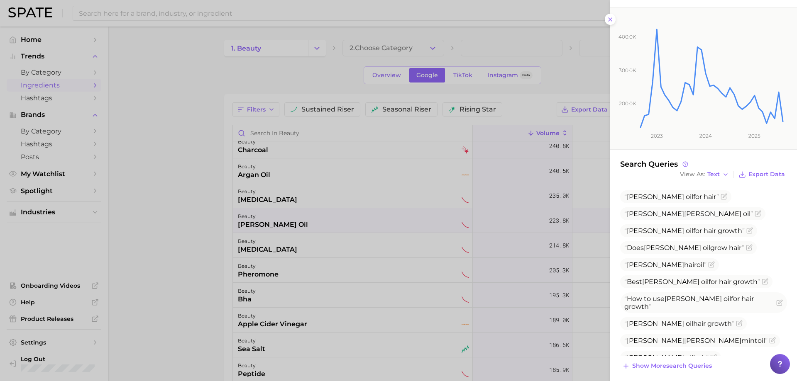
click at [346, 213] on div at bounding box center [398, 190] width 797 height 381
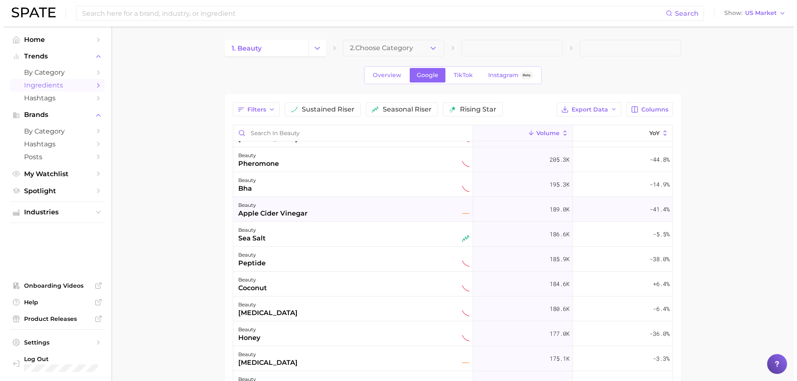
scroll to position [581, 0]
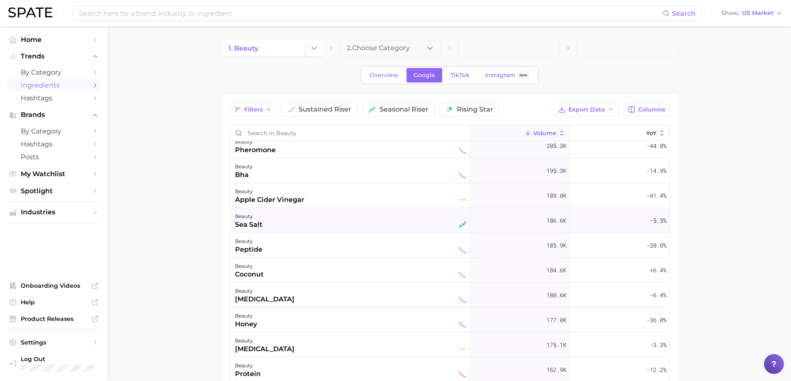
click at [334, 226] on div "beauty sea salt" at bounding box center [350, 221] width 231 height 18
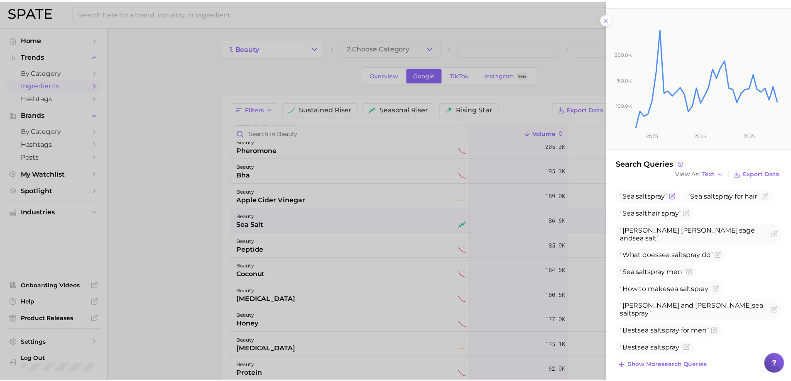
scroll to position [103, 0]
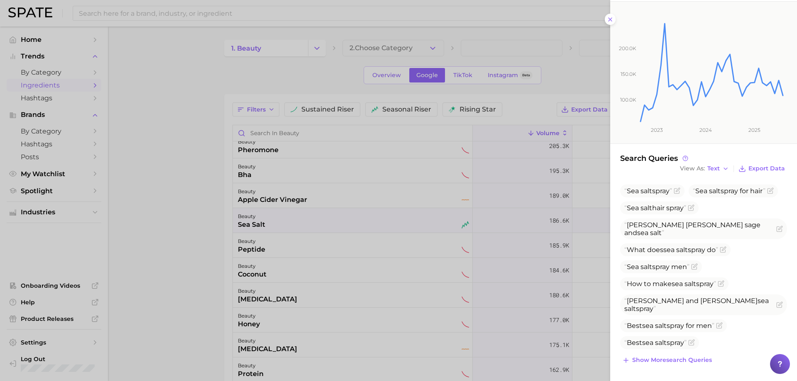
click at [445, 224] on div at bounding box center [398, 190] width 797 height 381
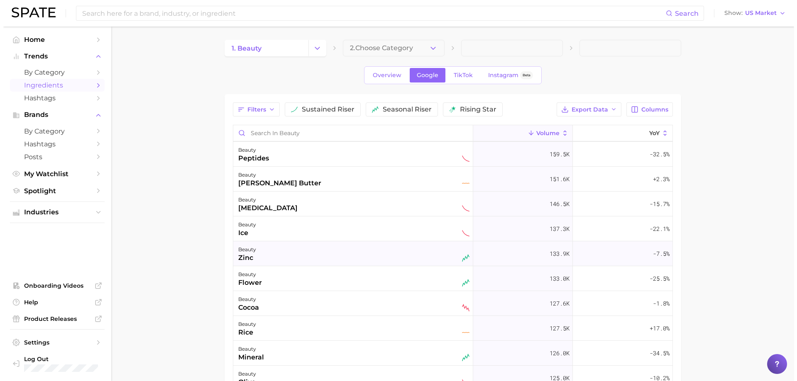
scroll to position [913, 0]
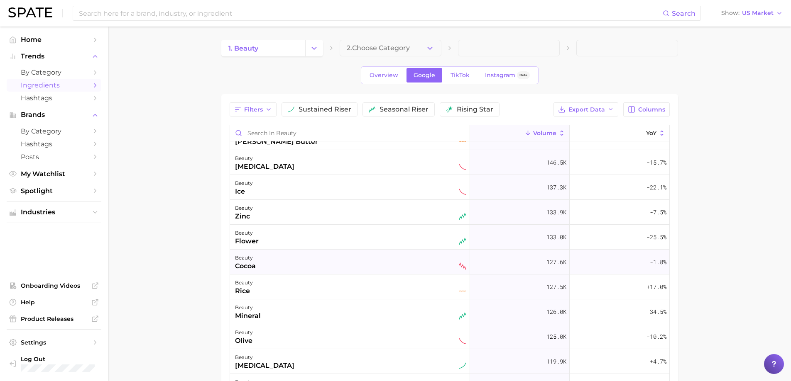
click at [327, 268] on div "beauty cocoa" at bounding box center [350, 262] width 231 height 18
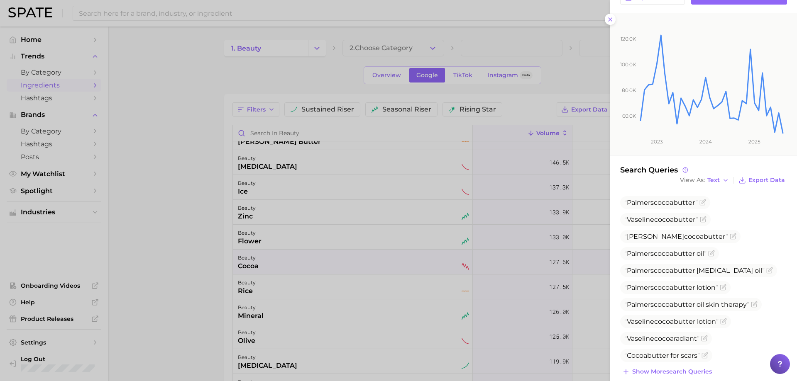
scroll to position [112, 0]
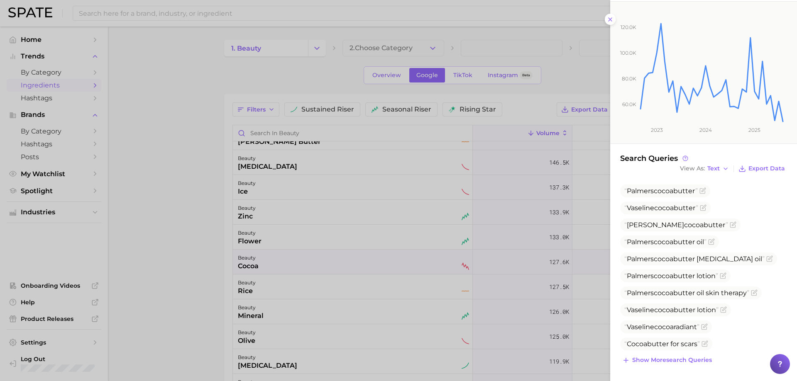
click at [424, 273] on div at bounding box center [398, 190] width 797 height 381
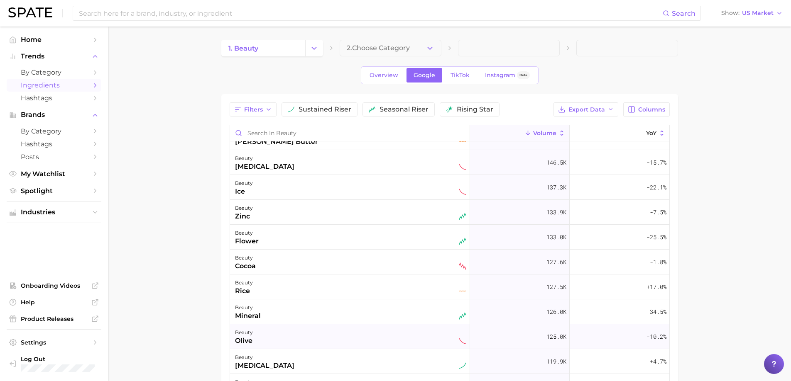
click at [315, 326] on div "beauty olive" at bounding box center [350, 337] width 240 height 25
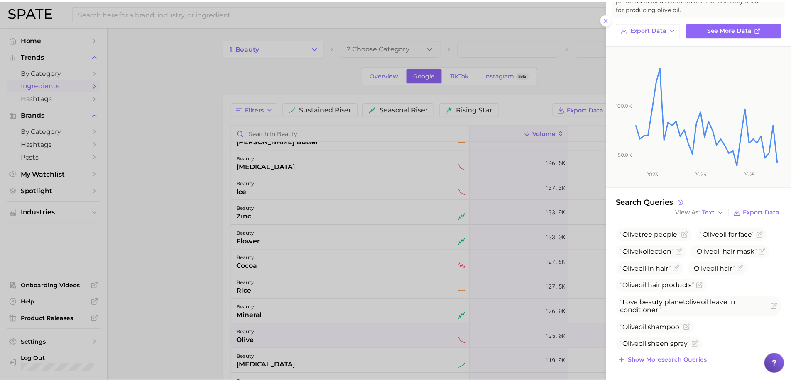
scroll to position [60, 0]
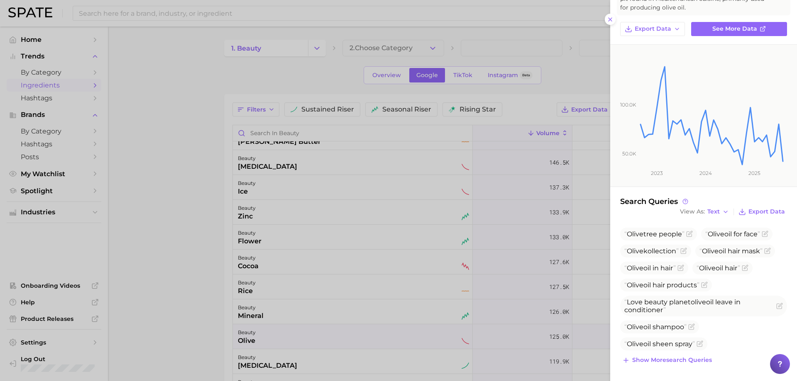
click at [426, 291] on div at bounding box center [398, 190] width 797 height 381
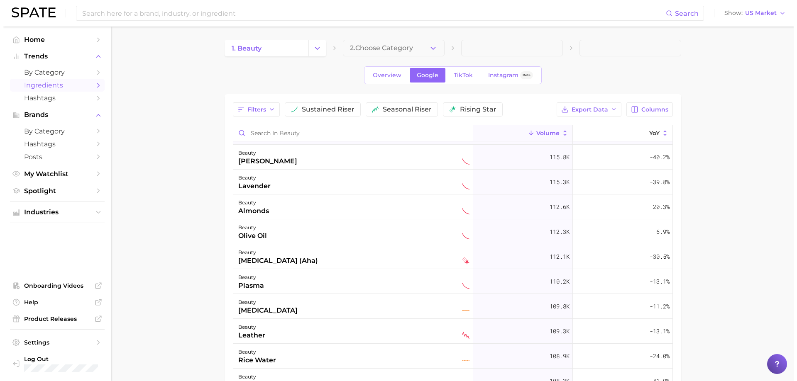
scroll to position [1162, 0]
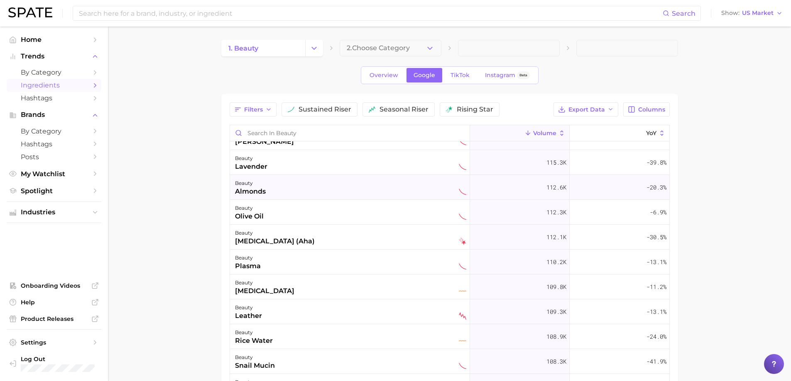
click at [300, 193] on div "beauty almonds" at bounding box center [350, 187] width 231 height 18
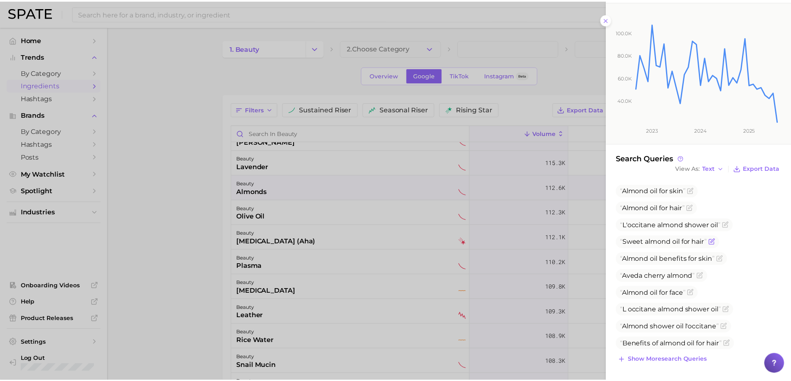
scroll to position [112, 0]
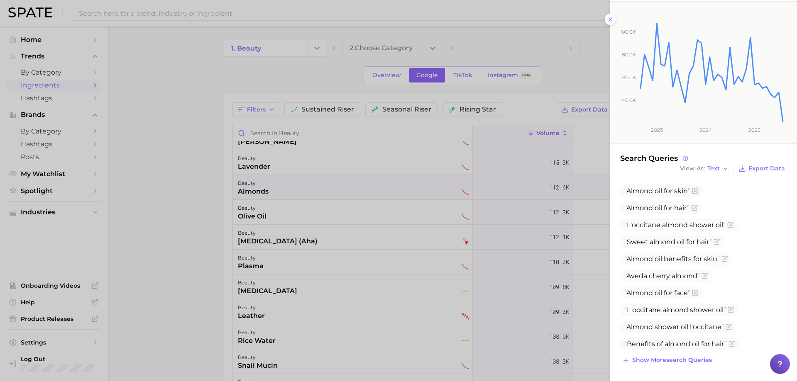
click at [415, 212] on div at bounding box center [398, 190] width 797 height 381
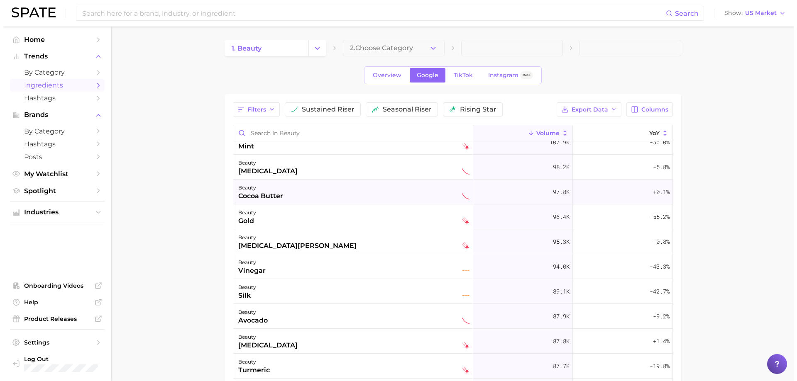
scroll to position [1453, 0]
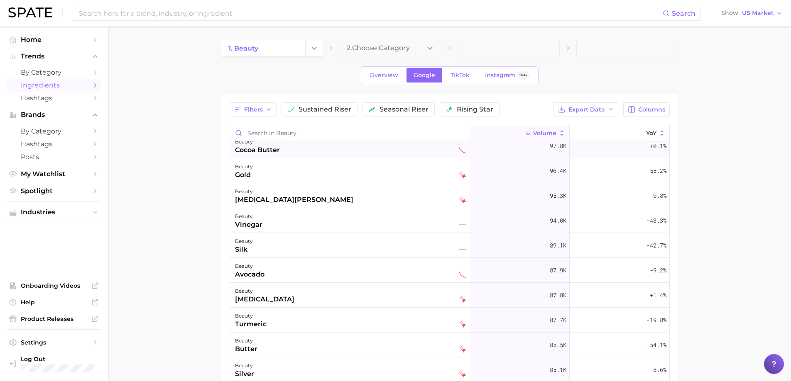
click at [296, 154] on div "beauty cocoa butter" at bounding box center [350, 146] width 231 height 18
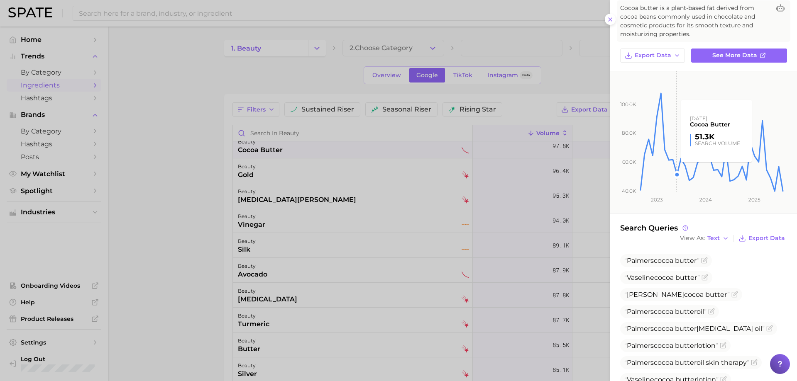
scroll to position [112, 0]
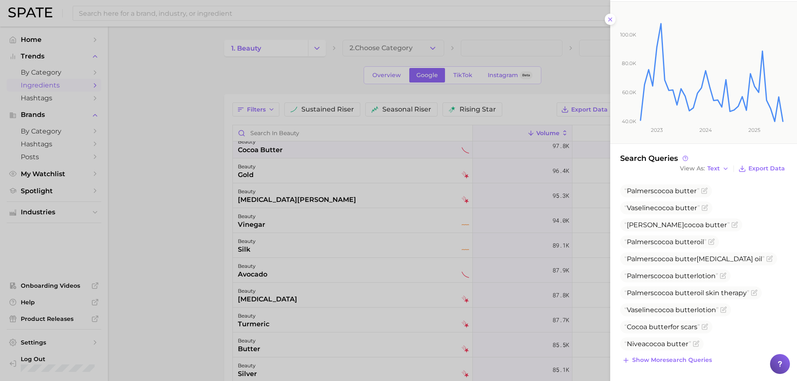
click at [311, 194] on div at bounding box center [398, 190] width 797 height 381
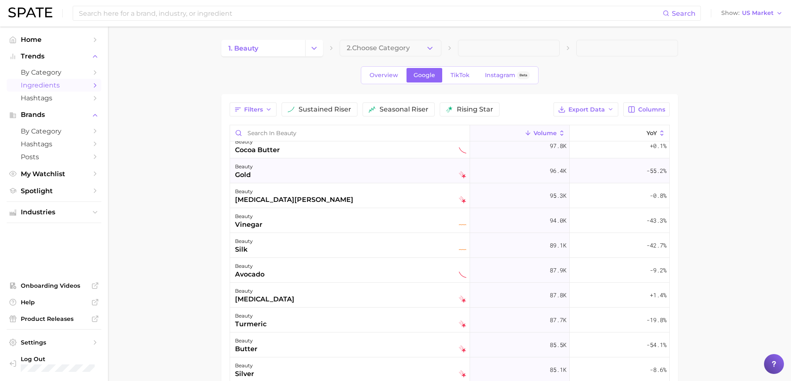
click at [285, 171] on div "beauty gold" at bounding box center [350, 171] width 231 height 18
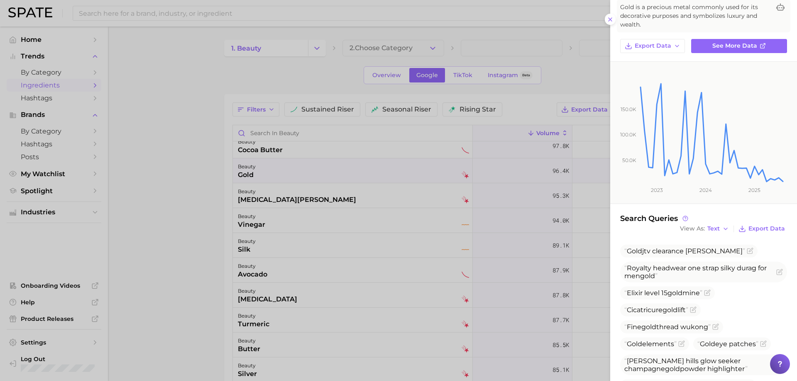
scroll to position [102, 0]
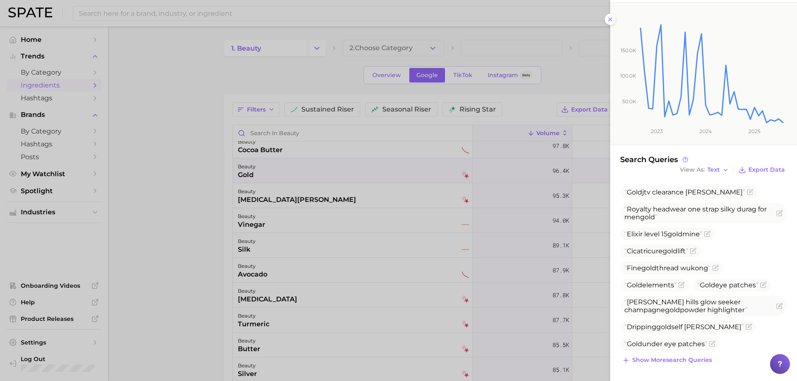
click at [384, 188] on div at bounding box center [398, 190] width 797 height 381
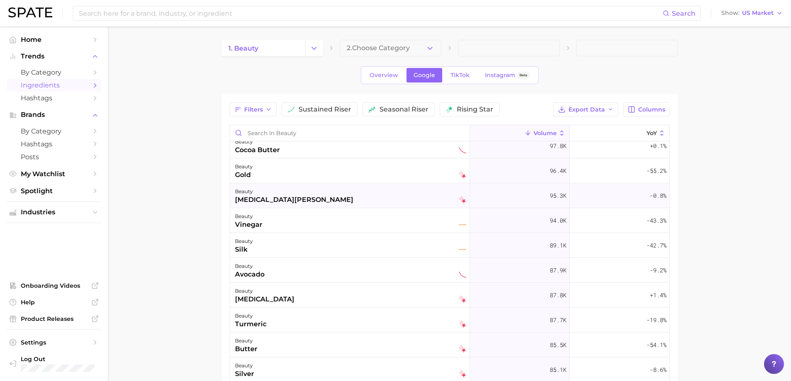
click at [366, 191] on div "beauty [MEDICAL_DATA][PERSON_NAME]" at bounding box center [350, 196] width 231 height 18
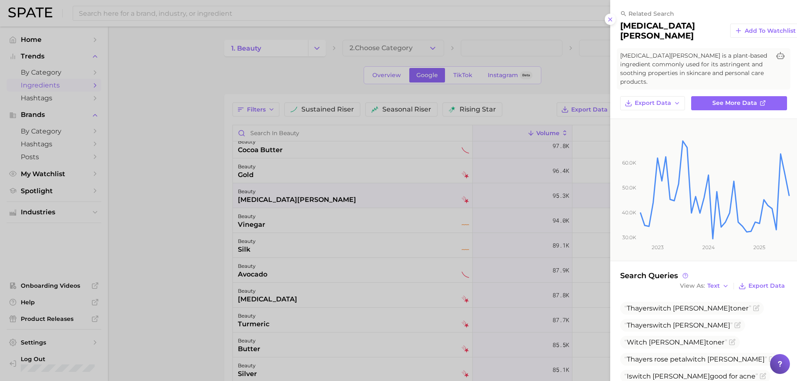
click at [390, 191] on div at bounding box center [398, 190] width 797 height 381
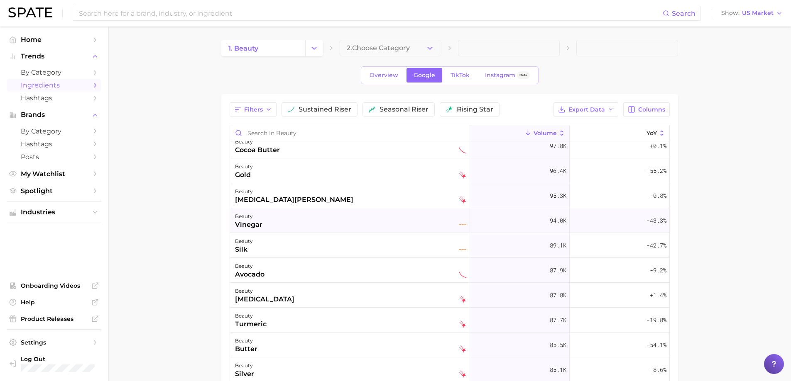
click at [375, 224] on div "beauty vinegar" at bounding box center [350, 221] width 231 height 18
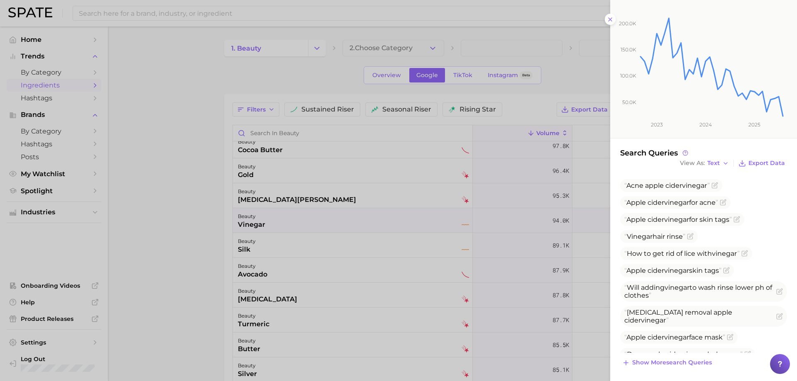
scroll to position [120, 0]
click at [395, 221] on div at bounding box center [398, 190] width 797 height 381
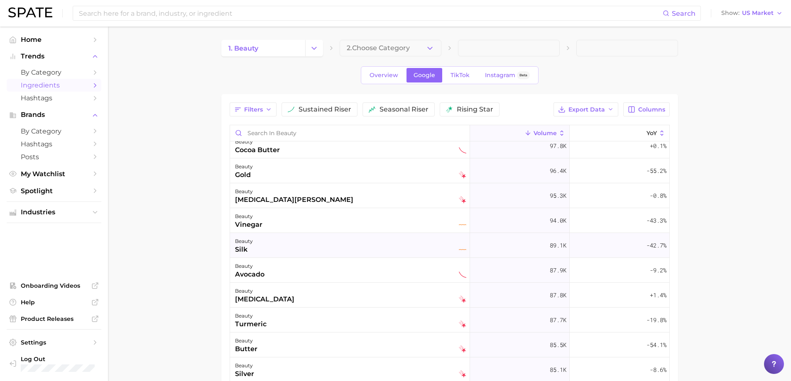
click at [336, 242] on div "beauty silk" at bounding box center [350, 246] width 231 height 18
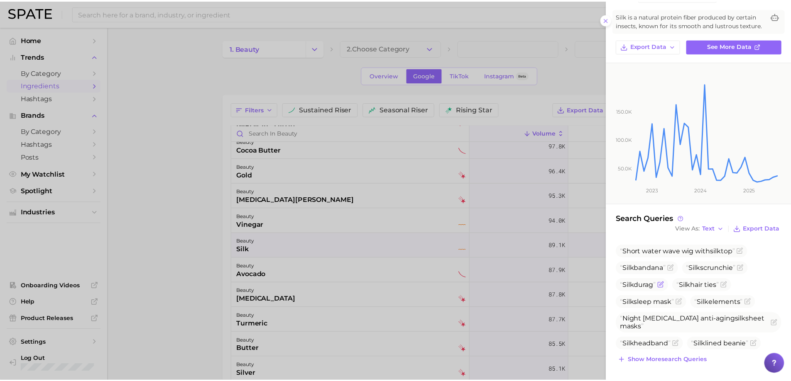
scroll to position [42, 0]
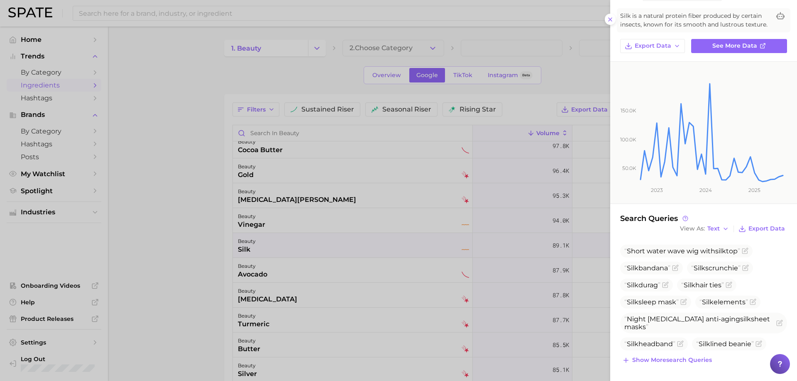
click at [447, 259] on div at bounding box center [398, 190] width 797 height 381
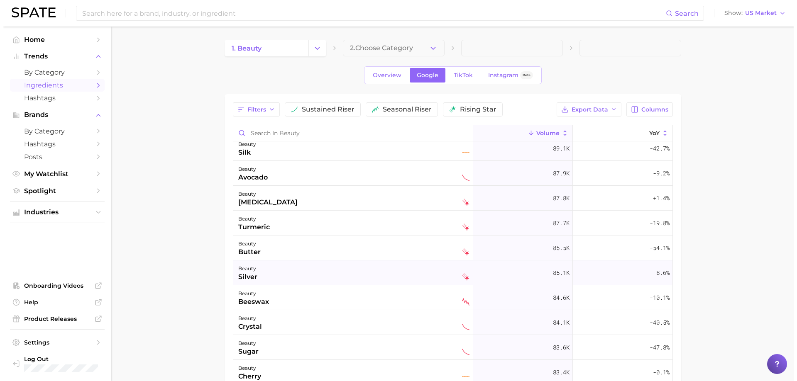
scroll to position [1536, 0]
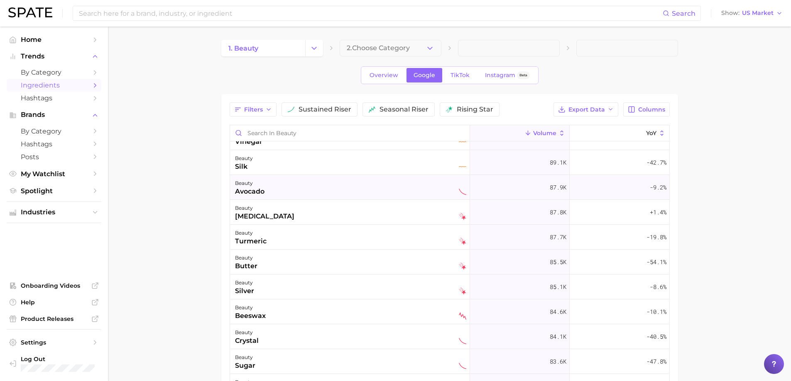
click at [324, 186] on div "beauty avocado" at bounding box center [350, 187] width 231 height 18
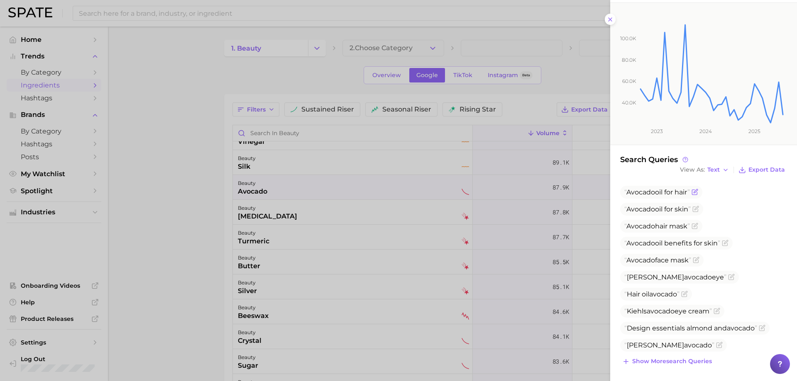
scroll to position [103, 0]
click at [358, 176] on div at bounding box center [398, 190] width 797 height 381
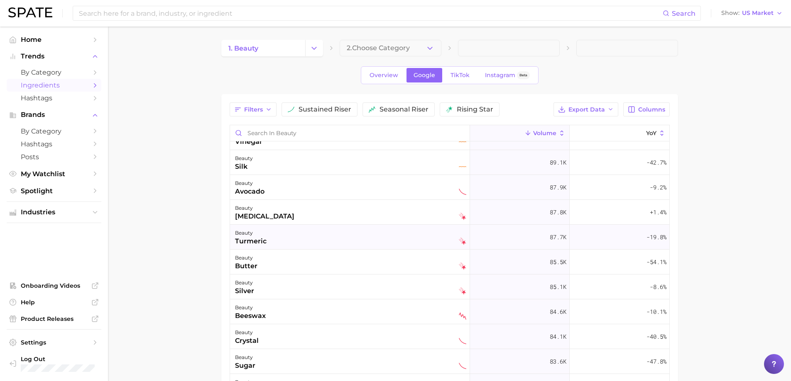
click at [335, 234] on div "beauty turmeric" at bounding box center [350, 237] width 231 height 18
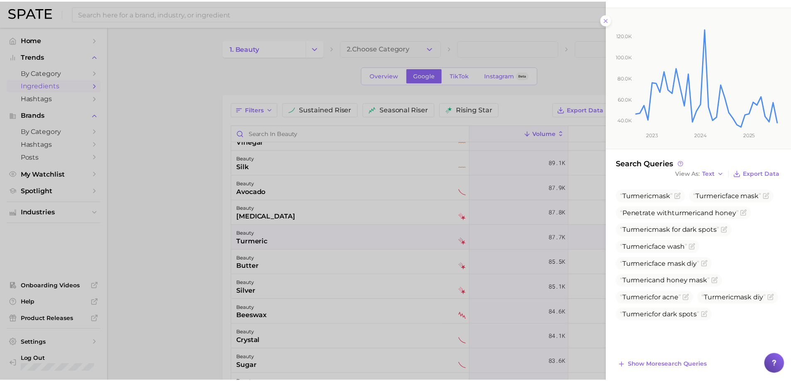
scroll to position [120, 0]
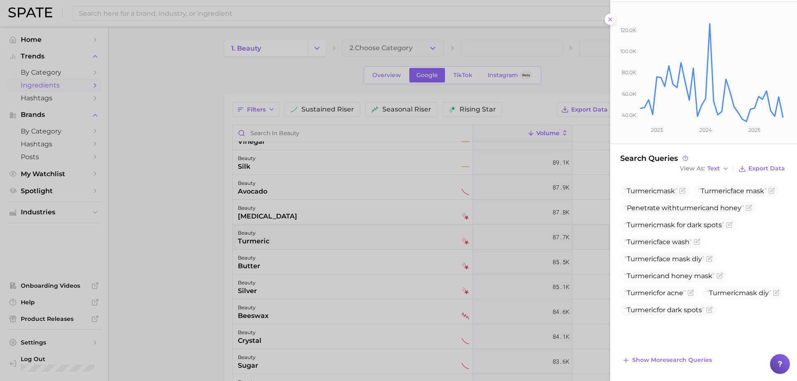
click at [413, 239] on div at bounding box center [398, 190] width 797 height 381
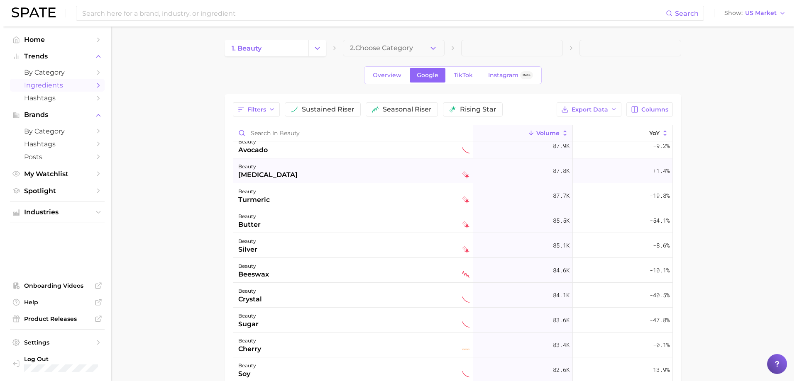
scroll to position [1619, 0]
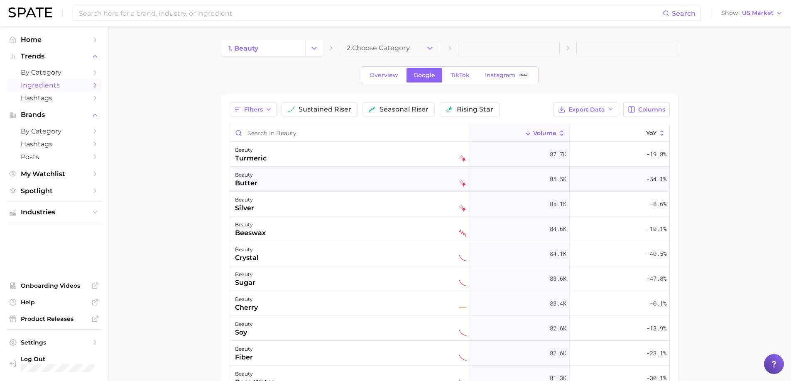
click at [306, 178] on div "beauty butter" at bounding box center [350, 179] width 231 height 18
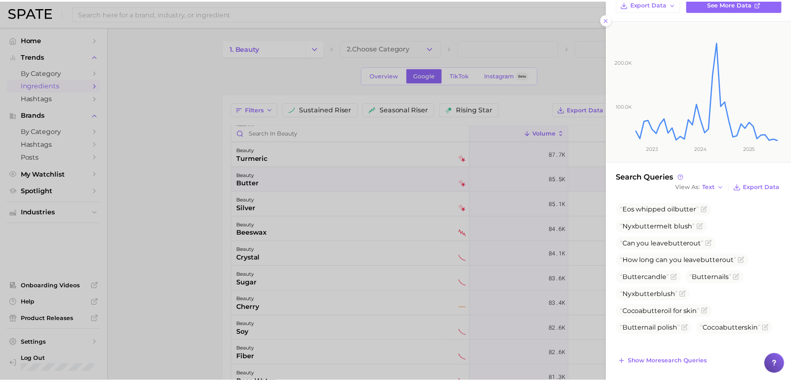
scroll to position [86, 0]
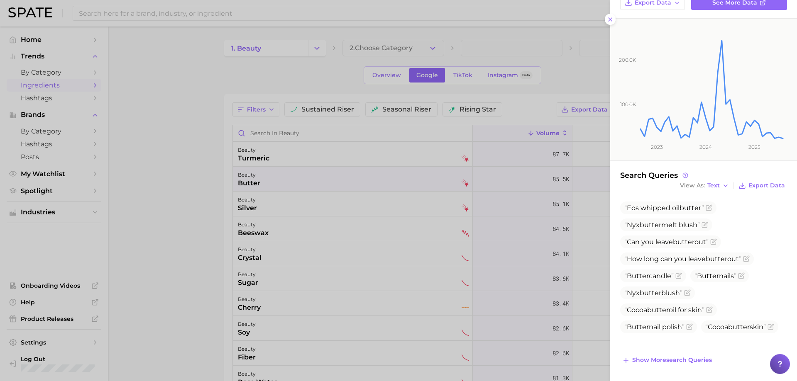
click at [349, 186] on div at bounding box center [398, 190] width 797 height 381
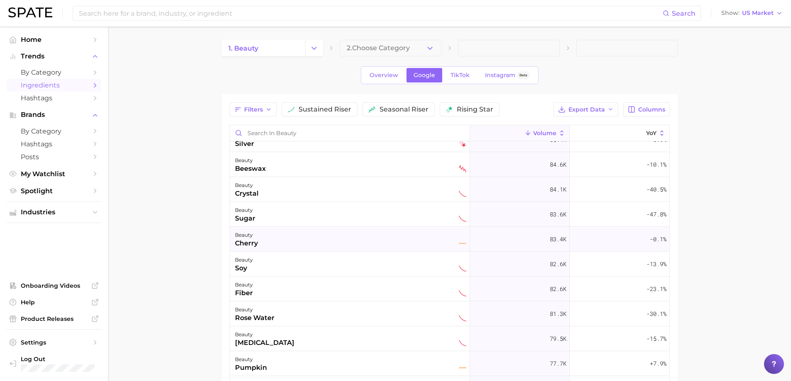
scroll to position [1702, 0]
